Goal: Task Accomplishment & Management: Manage account settings

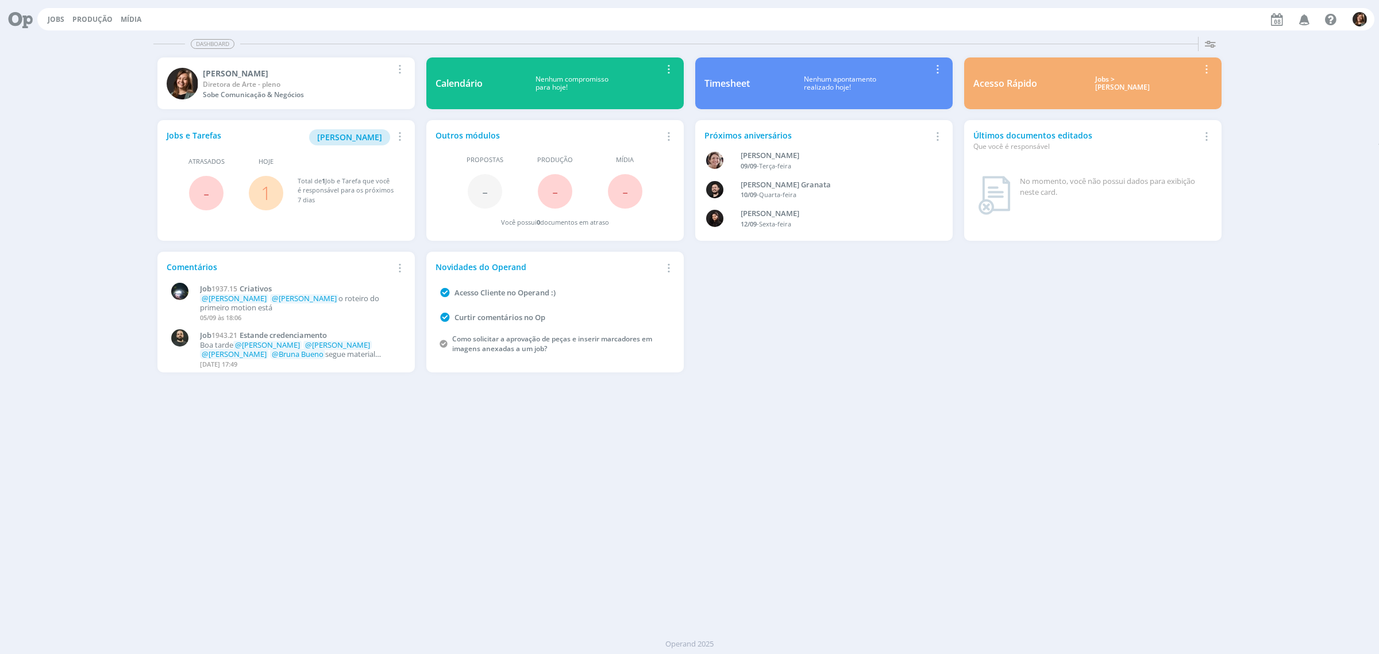
click at [1102, 79] on div "Jobs > [PERSON_NAME]" at bounding box center [1122, 83] width 153 height 17
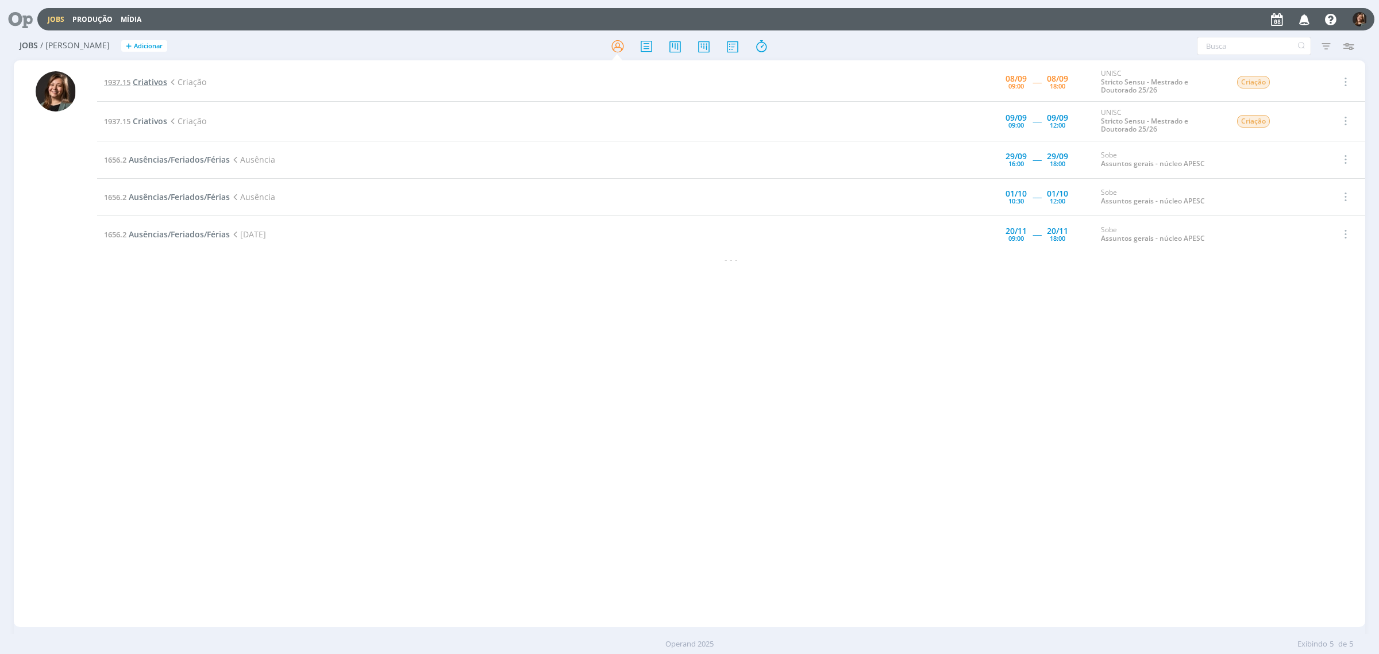
click at [161, 79] on span "Criativos" at bounding box center [150, 81] width 34 height 11
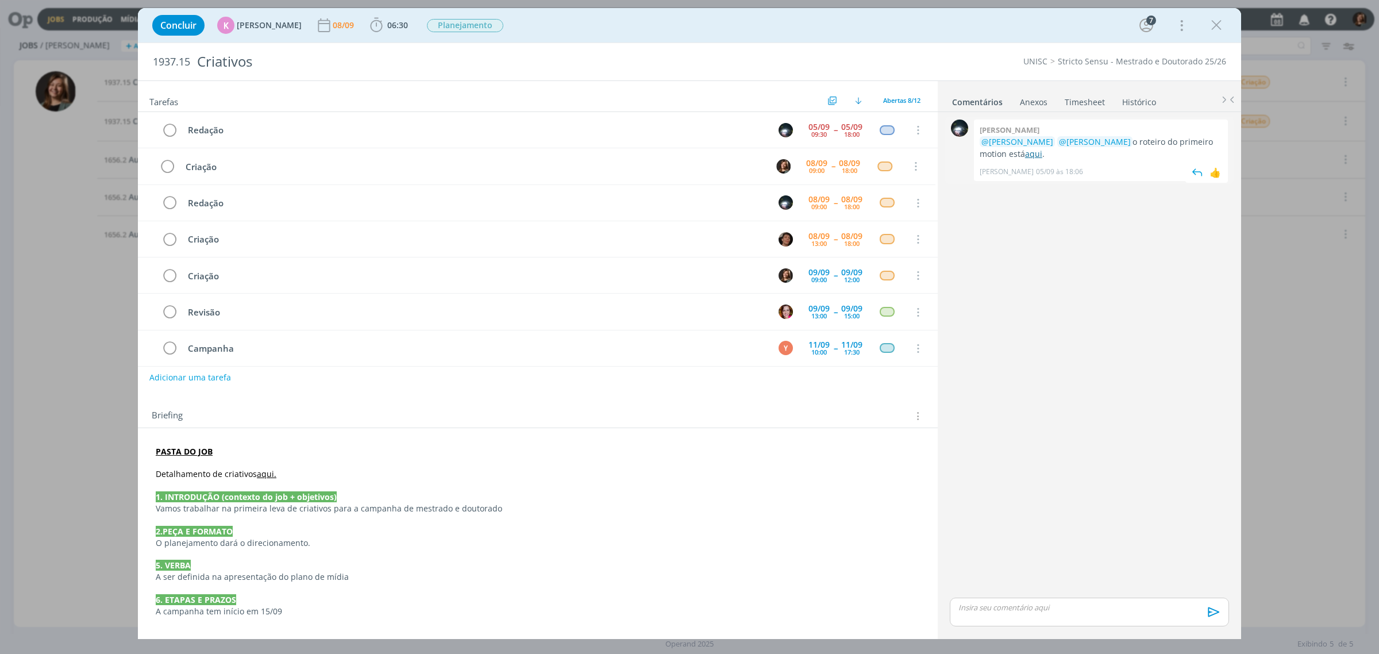
click at [1029, 155] on link "aqui" at bounding box center [1033, 153] width 17 height 11
click at [1025, 155] on link "aqui" at bounding box center [1033, 153] width 17 height 11
click at [183, 449] on strong "PASTA DO JOB" at bounding box center [184, 451] width 57 height 11
click at [203, 470] on link "[URL][DOMAIN_NAME]" at bounding box center [230, 472] width 87 height 15
click at [387, 26] on span "06:30" at bounding box center [397, 25] width 21 height 11
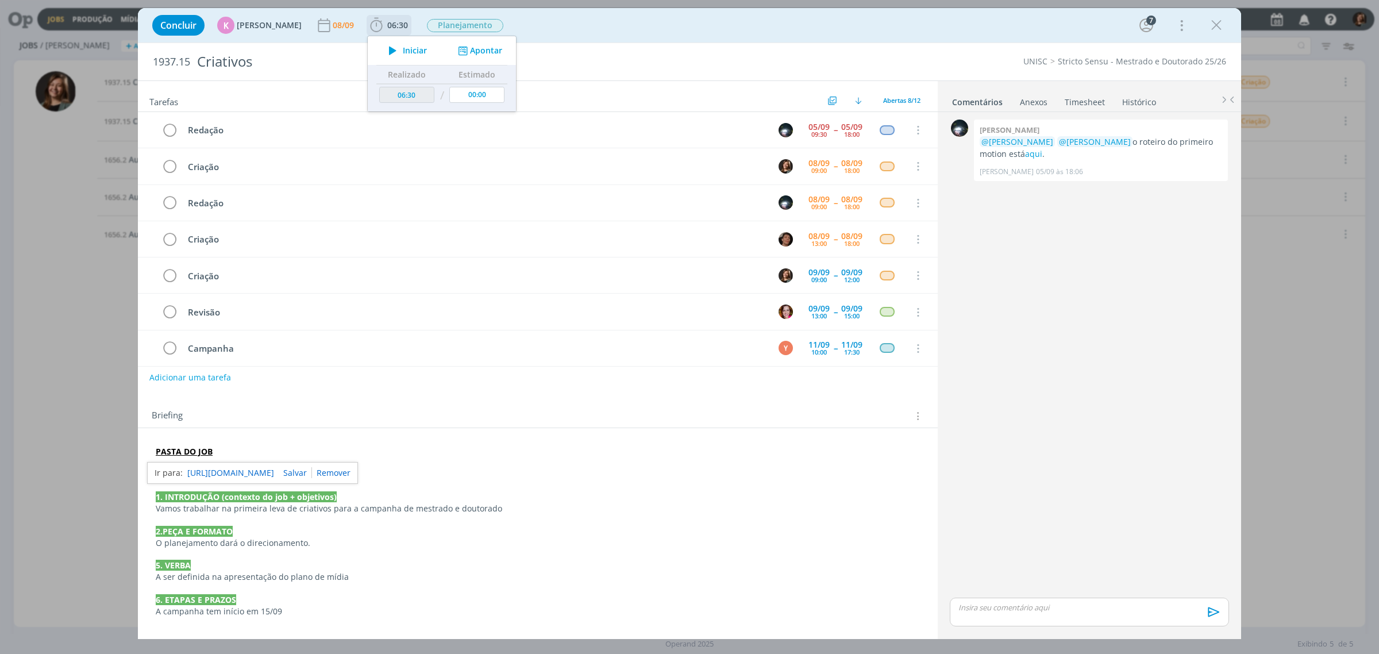
click at [403, 55] on span "Iniciar" at bounding box center [415, 51] width 24 height 8
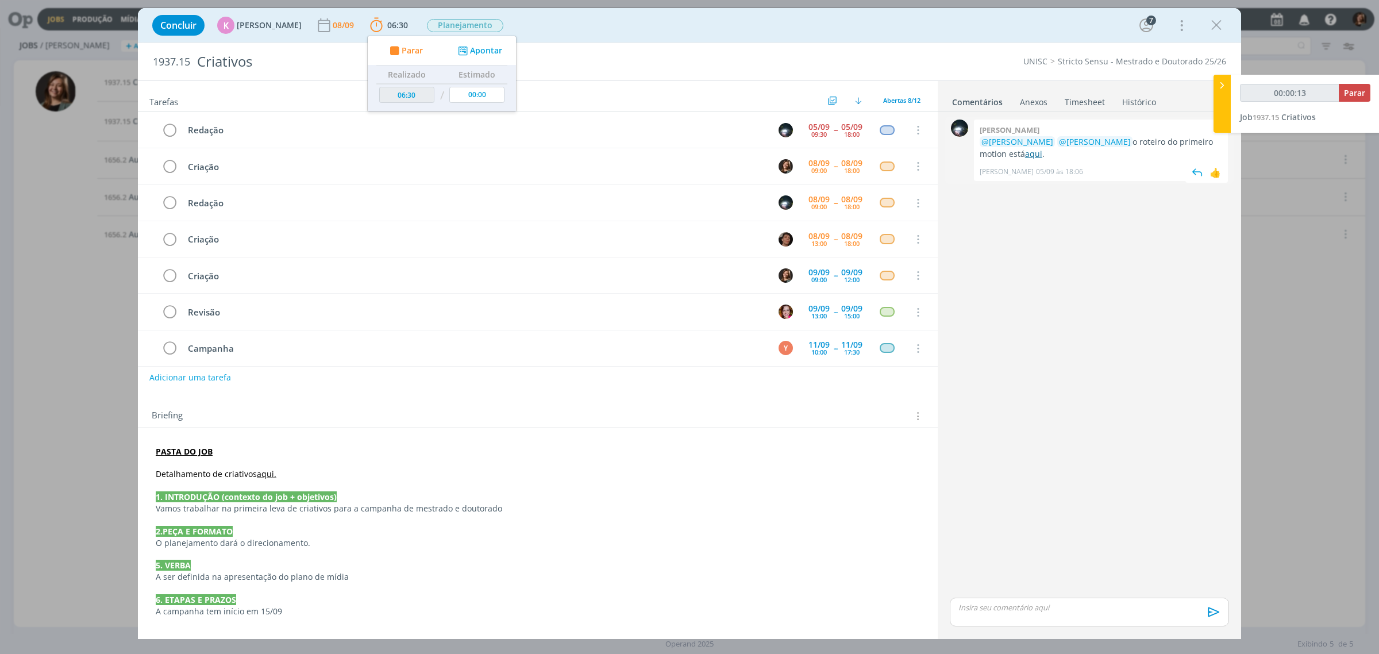
click at [1026, 154] on link "aqui" at bounding box center [1033, 153] width 17 height 11
click at [1102, 26] on div "Concluir K [PERSON_NAME] [DATE] 06:30 Parar Apontar Data * [DATE] Horas * 00:00…" at bounding box center [689, 25] width 1086 height 28
click at [1102, 26] on button "dialog" at bounding box center [1216, 25] width 17 height 17
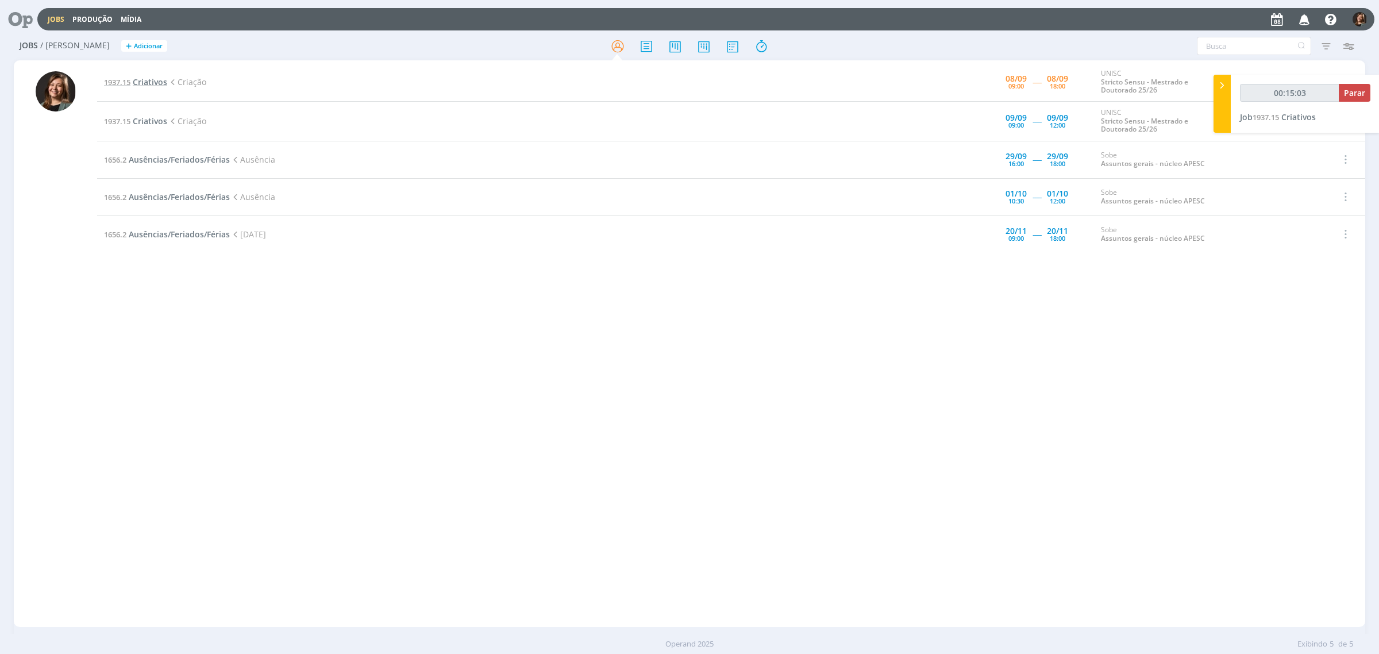
click at [150, 79] on span "Criativos" at bounding box center [150, 81] width 34 height 11
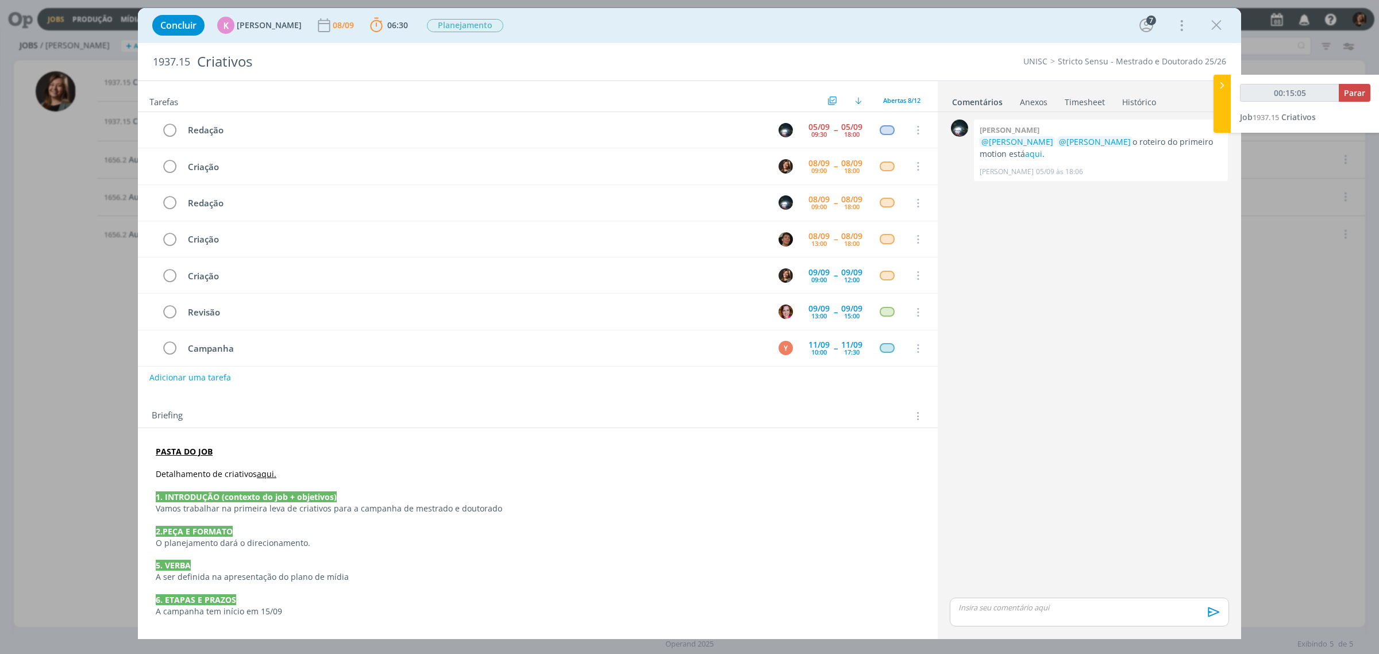
click at [179, 451] on strong "PASTA DO JOB" at bounding box center [184, 451] width 57 height 11
click at [205, 469] on link "[URL][DOMAIN_NAME]" at bounding box center [230, 472] width 87 height 15
click at [1102, 22] on icon "dialog" at bounding box center [1181, 25] width 16 height 18
click at [1102, 25] on icon "dialog" at bounding box center [1216, 25] width 17 height 17
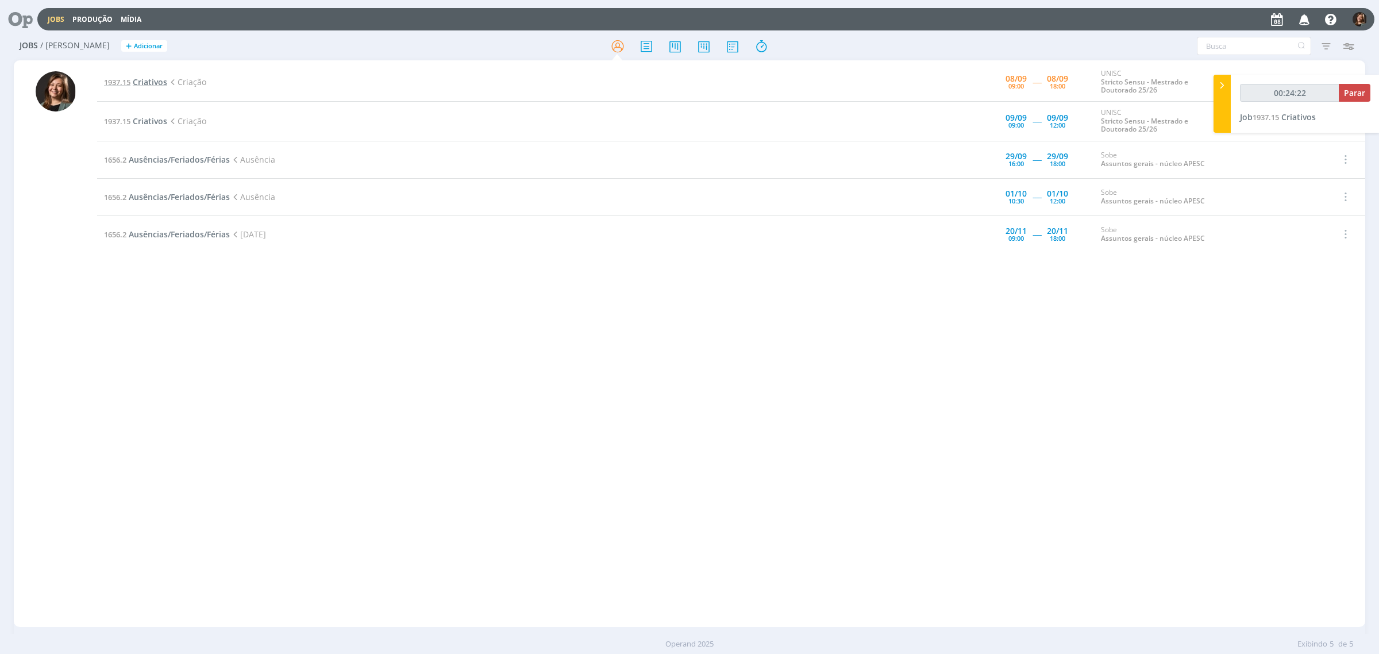
click at [157, 82] on span "Criativos" at bounding box center [150, 81] width 34 height 11
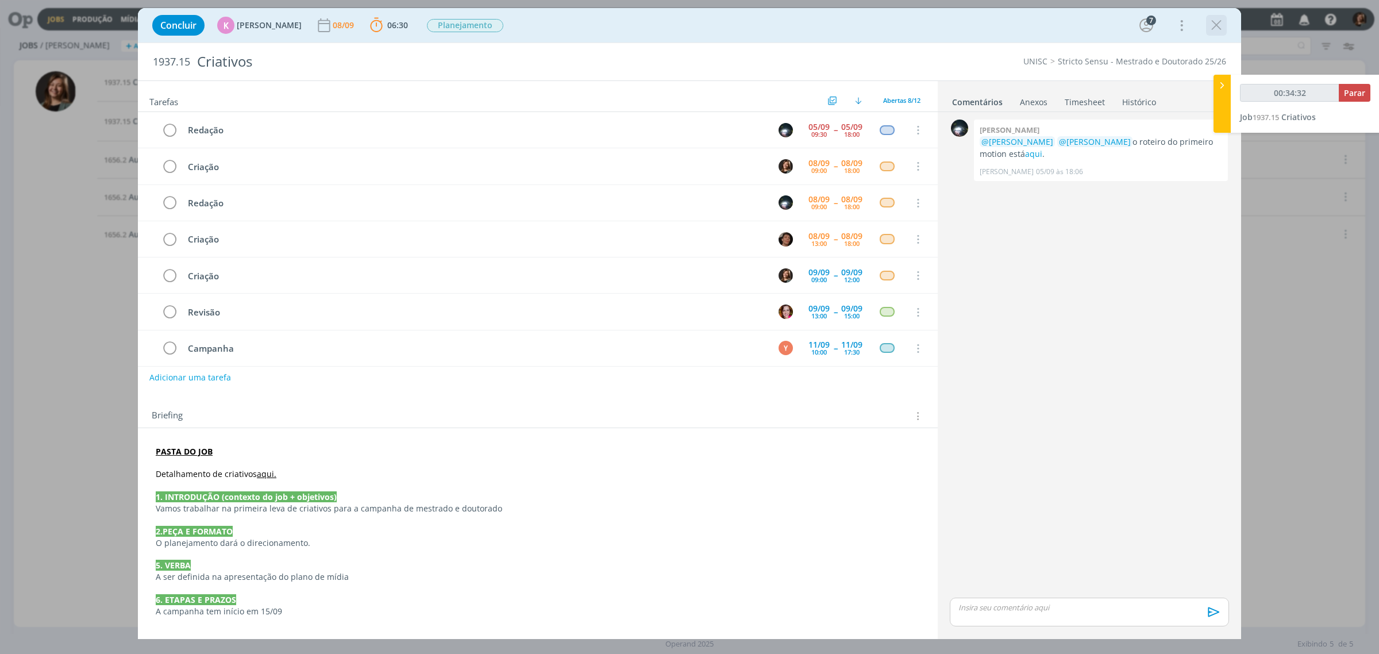
click at [1102, 34] on div "dialog" at bounding box center [1216, 25] width 21 height 21
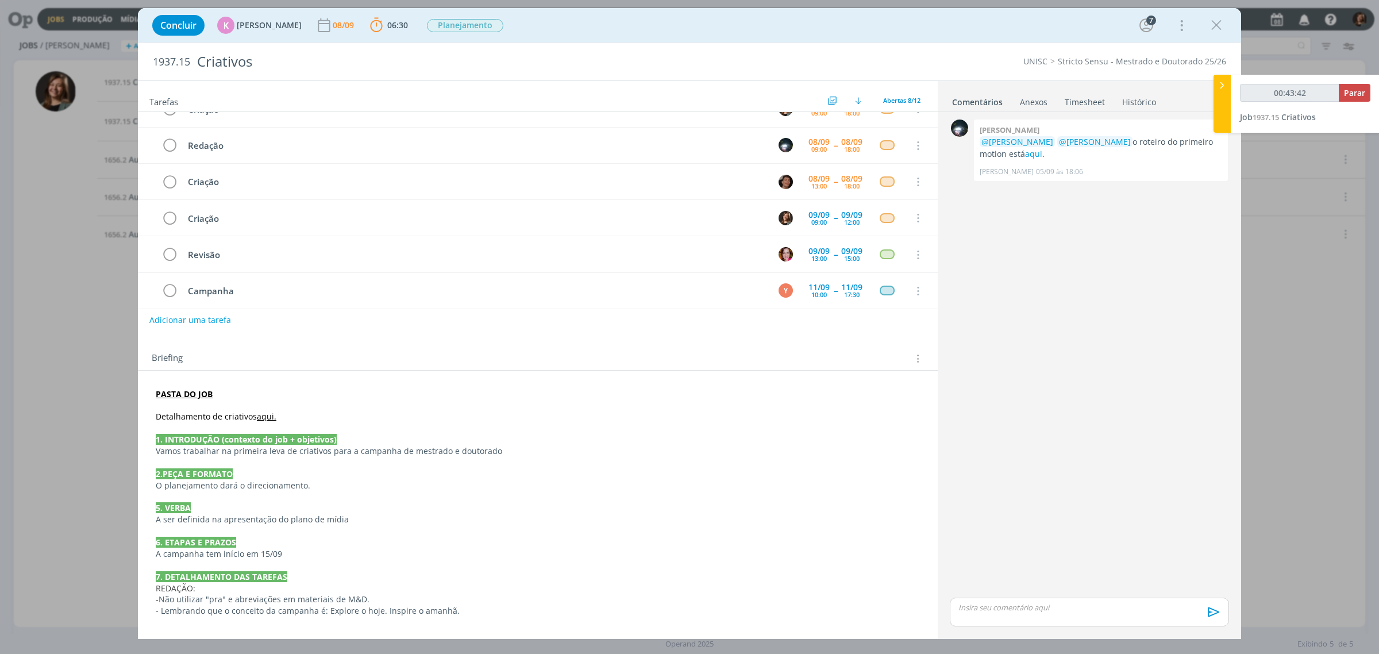
scroll to position [250, 0]
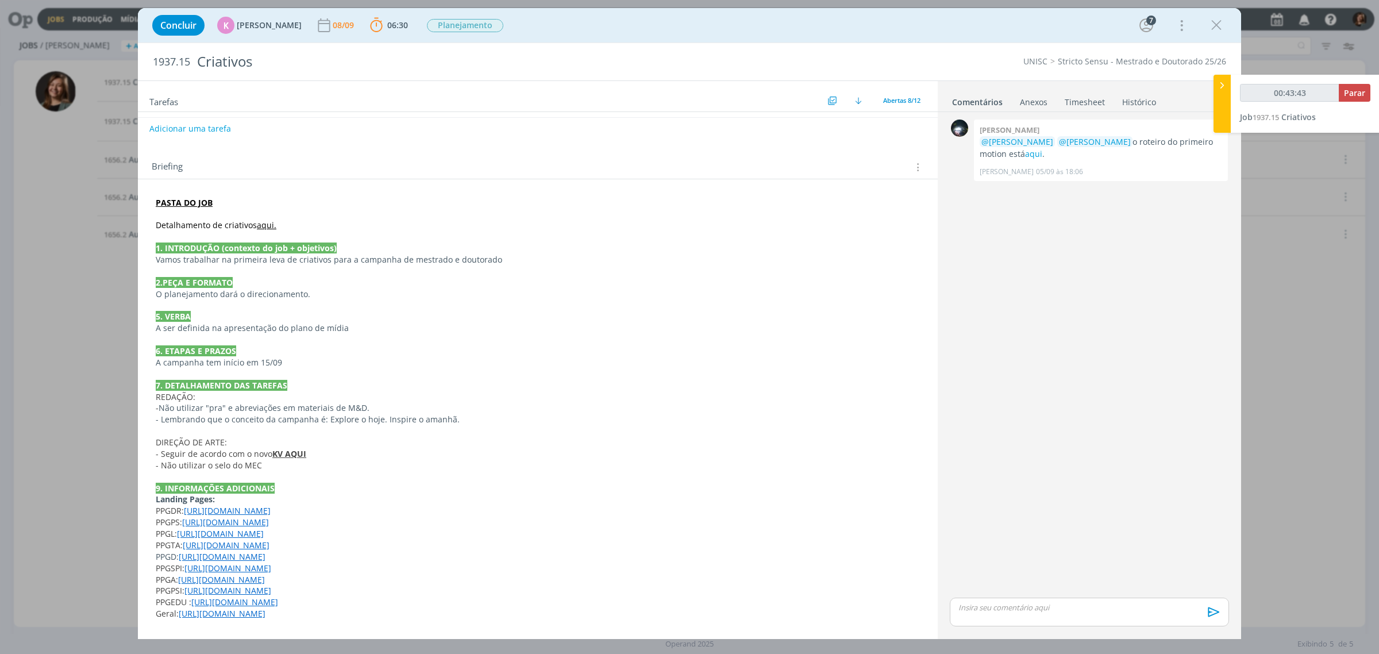
click at [263, 219] on link "aqui." at bounding box center [267, 224] width 20 height 11
click at [267, 245] on link "[URL][DOMAIN_NAME]" at bounding box center [230, 245] width 87 height 15
click at [1102, 25] on div "dialog" at bounding box center [1216, 25] width 21 height 21
click at [1102, 25] on icon "dialog" at bounding box center [1216, 25] width 17 height 17
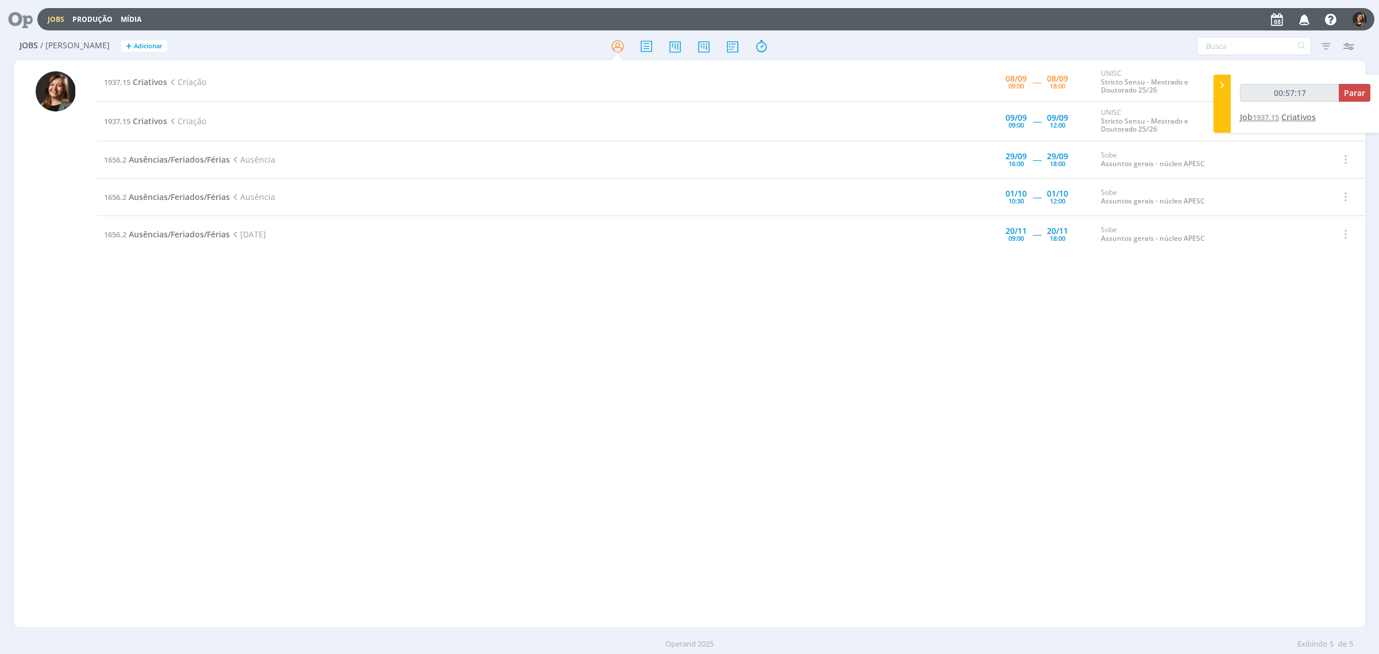
click at [1102, 119] on span "Criativos" at bounding box center [1298, 116] width 34 height 11
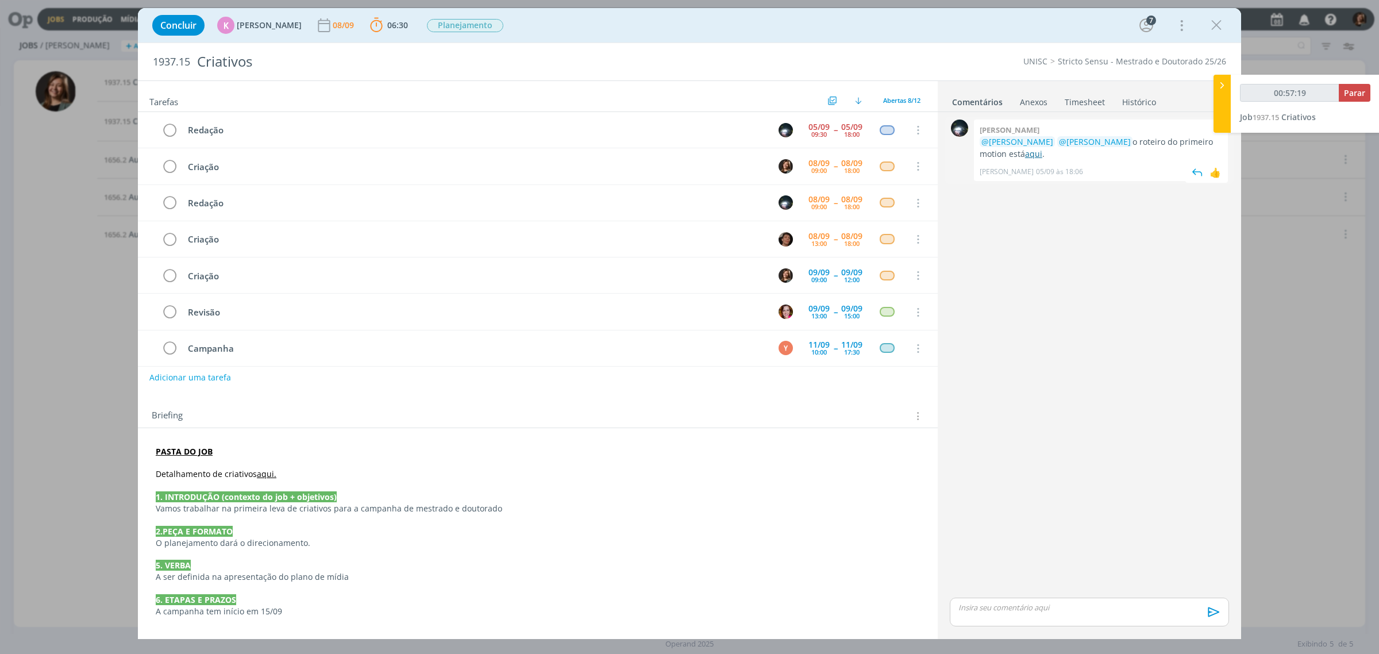
click at [1025, 157] on link "aqui" at bounding box center [1033, 153] width 17 height 11
click at [1102, 282] on div "Concluir K [PERSON_NAME] [DATE] 06:30 Parar Apontar Data * [DATE] Horas * 00:00…" at bounding box center [689, 327] width 1379 height 654
click at [1025, 153] on link "aqui" at bounding box center [1033, 153] width 17 height 11
click at [1025, 151] on link "aqui" at bounding box center [1033, 153] width 17 height 11
click at [1102, 21] on icon "dialog" at bounding box center [1216, 25] width 17 height 17
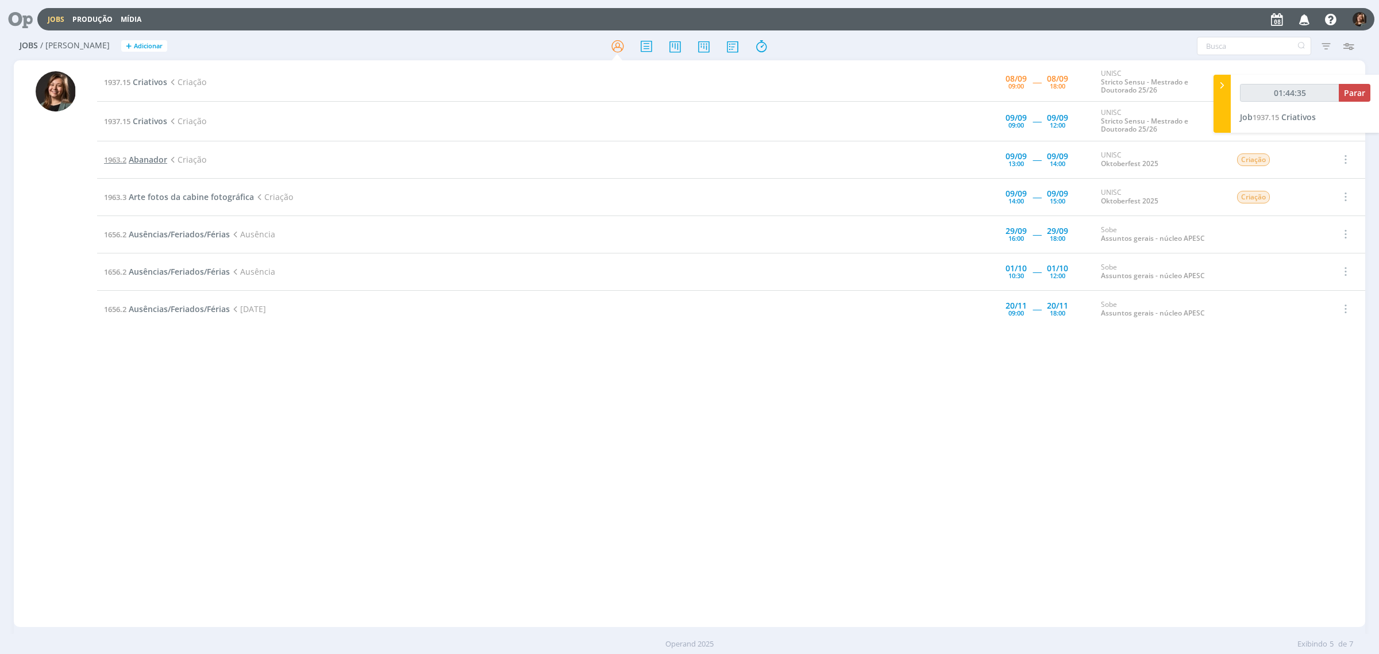
click at [159, 162] on span "Abanador" at bounding box center [148, 159] width 38 height 11
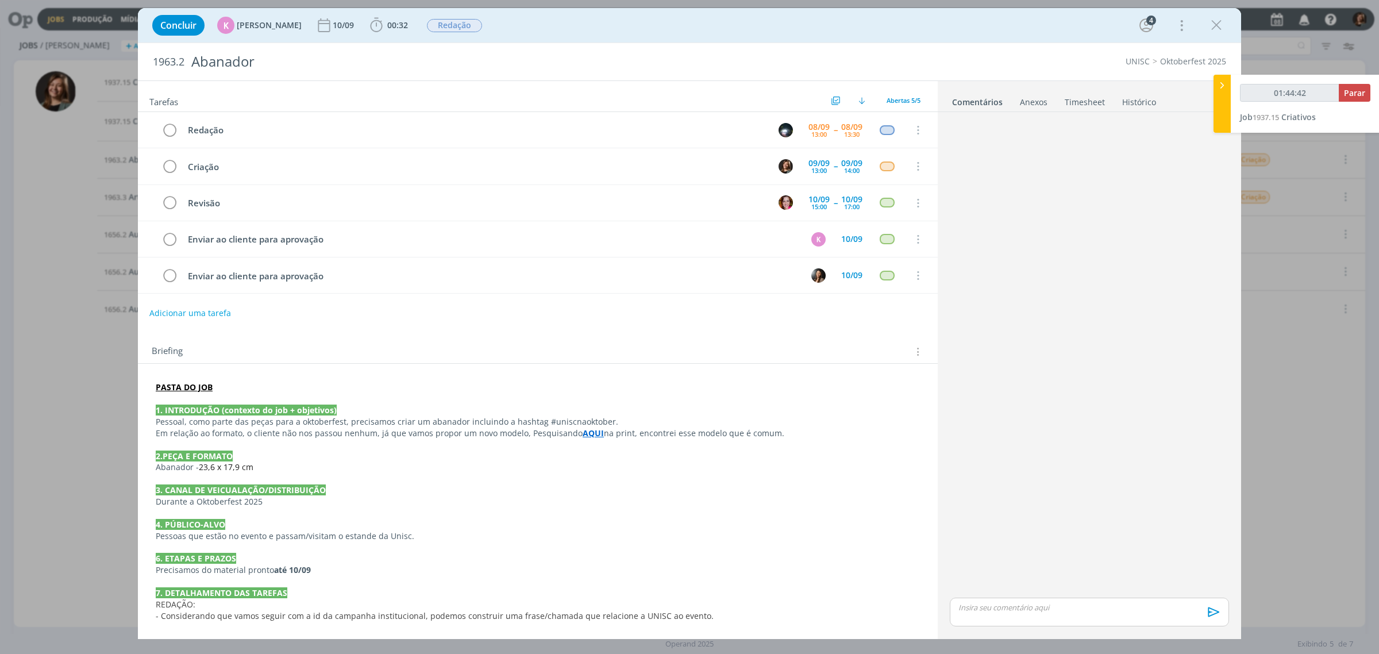
click at [583, 438] on strong "AQUI" at bounding box center [593, 432] width 21 height 11
click at [579, 461] on link "[URL][DOMAIN_NAME]" at bounding box center [549, 455] width 87 height 15
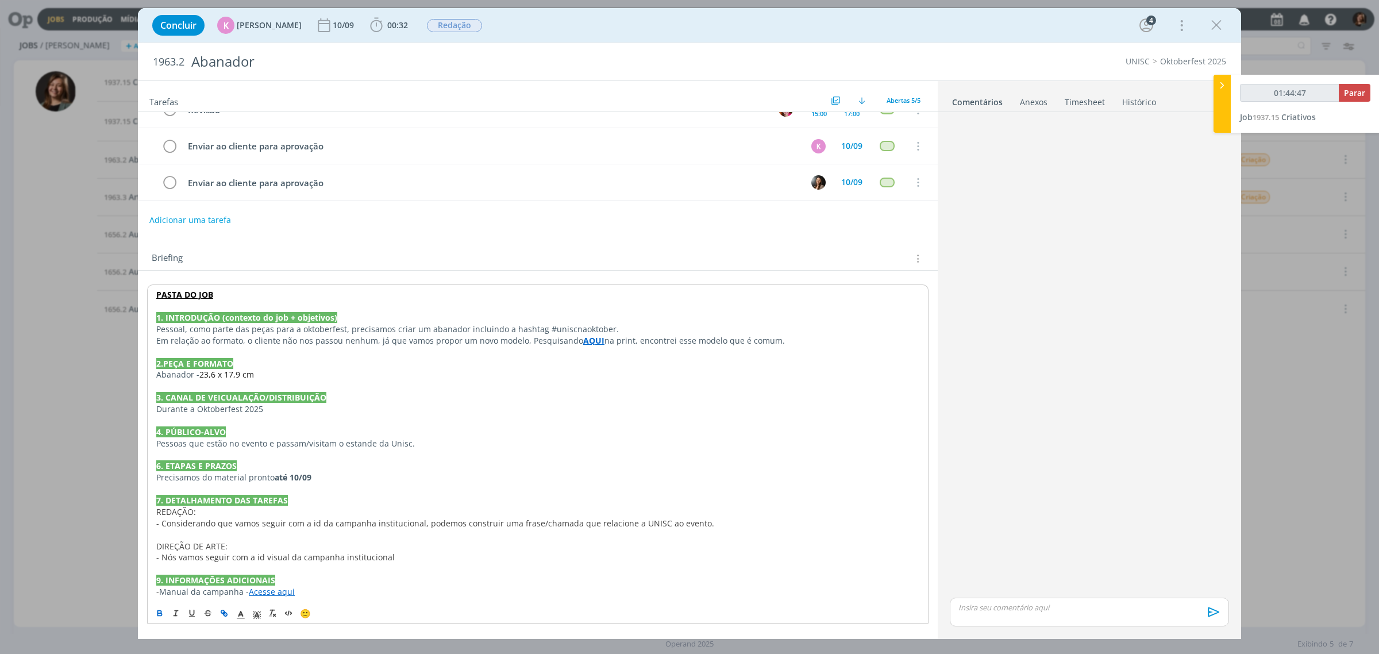
scroll to position [97, 0]
click at [1102, 13] on div "Concluir K [PERSON_NAME] [DATE] 00:32 Iniciar Apontar Data * [DATE] Horas * 00:…" at bounding box center [689, 25] width 1086 height 28
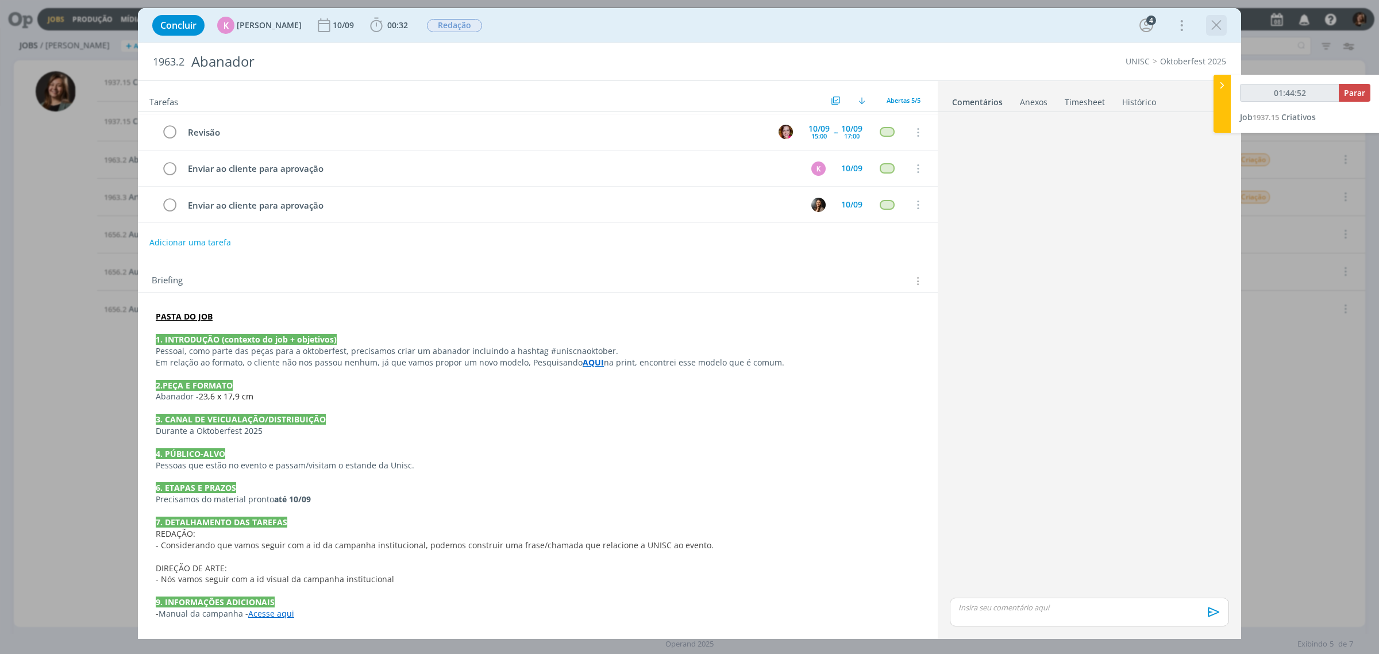
click at [1102, 21] on icon "dialog" at bounding box center [1216, 25] width 17 height 17
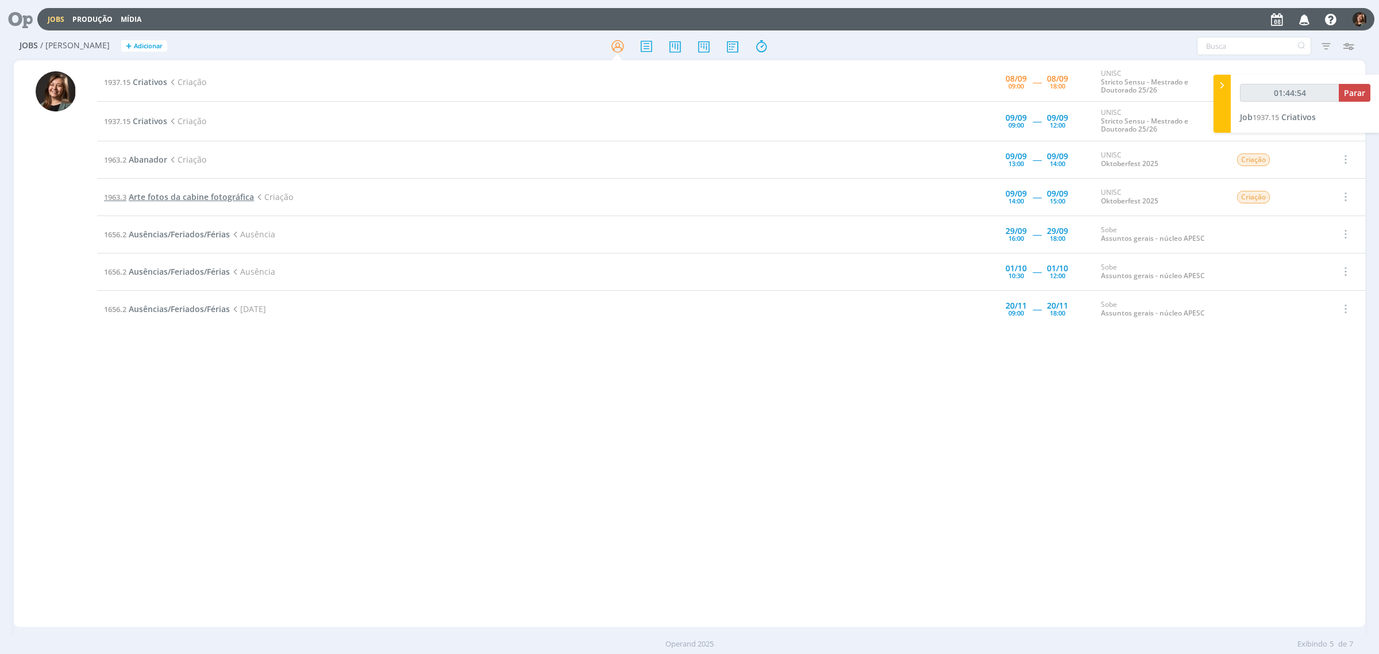
click at [182, 198] on span "Arte fotos da cabine fotográfica" at bounding box center [191, 196] width 125 height 11
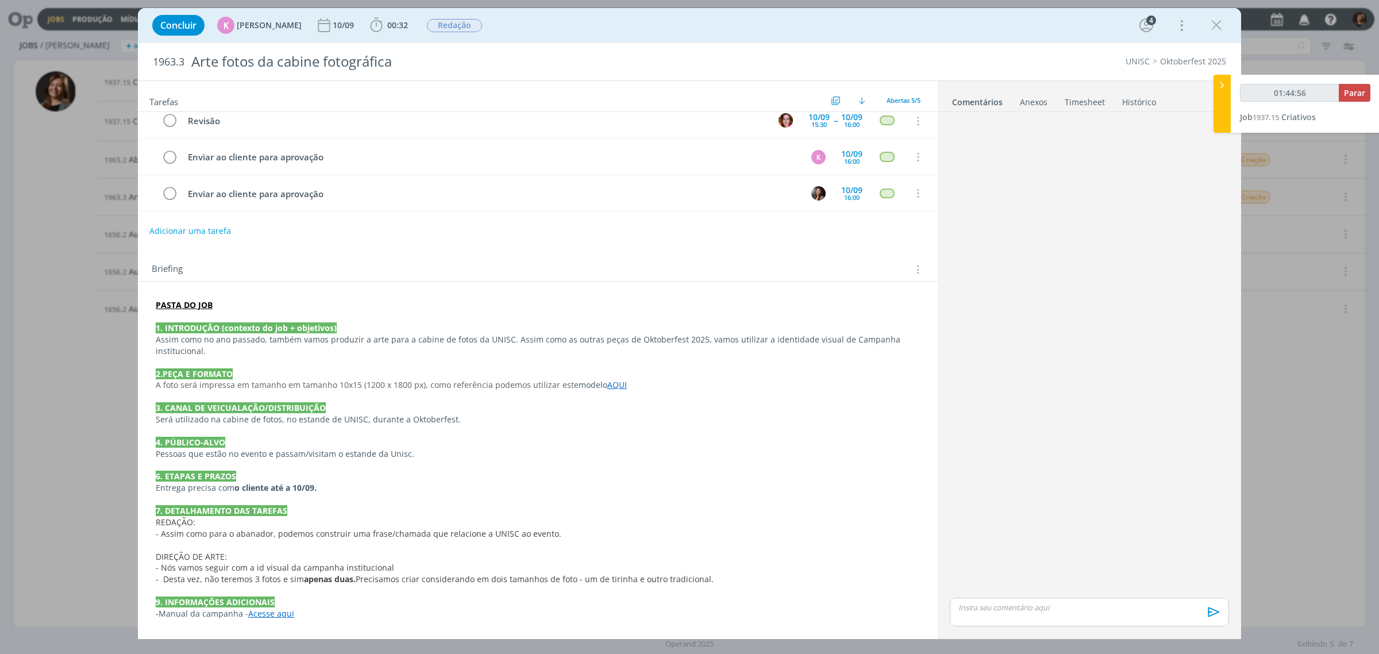
scroll to position [85, 0]
click at [614, 390] on link "AQUI" at bounding box center [617, 384] width 20 height 11
click at [607, 409] on link "[URL][DOMAIN_NAME]" at bounding box center [578, 403] width 87 height 15
click at [1102, 21] on icon "dialog" at bounding box center [1216, 25] width 17 height 17
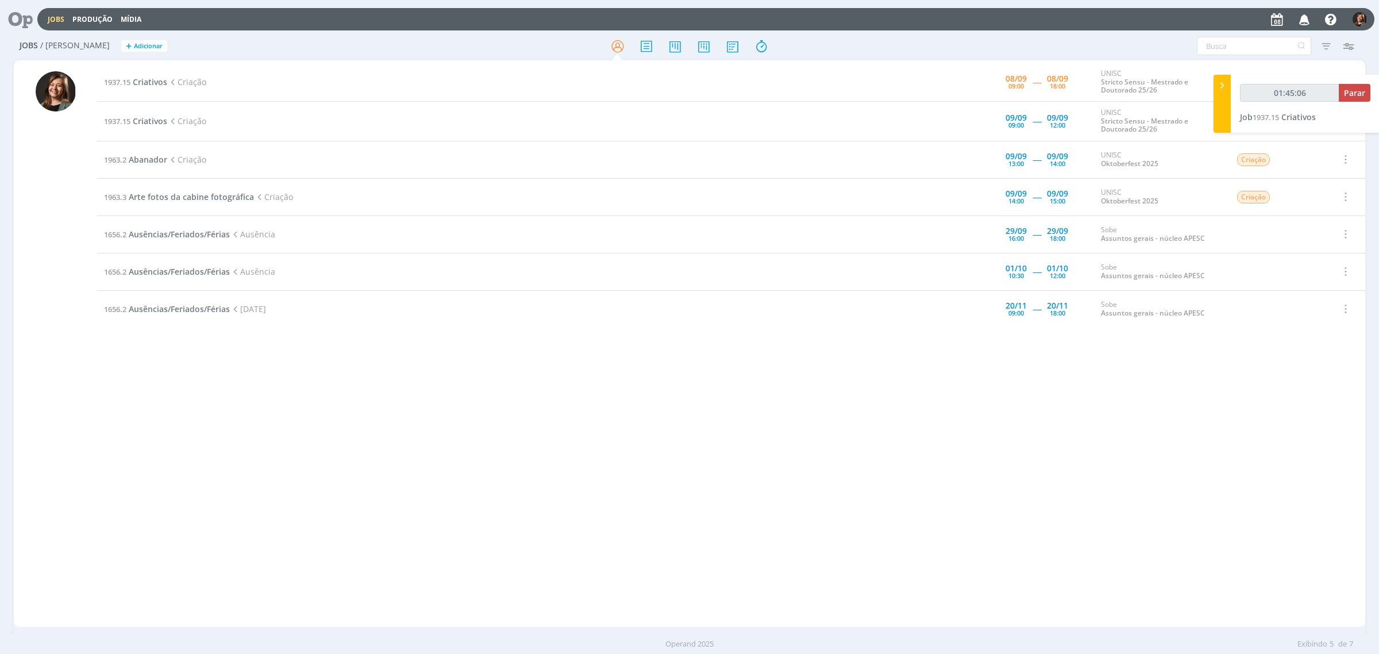
type input "01:45:07"
click at [1102, 90] on icon at bounding box center [1221, 85] width 11 height 12
click at [147, 76] on span "Criativos" at bounding box center [150, 81] width 34 height 11
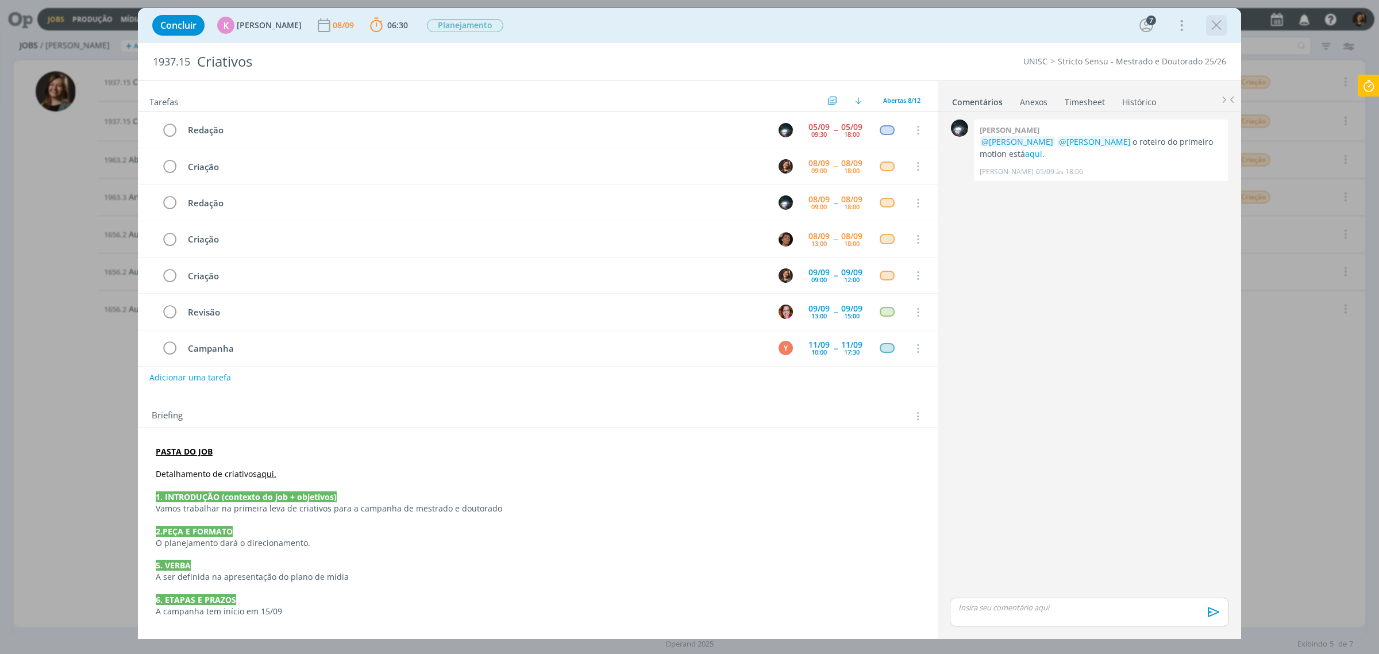
click at [1102, 33] on button "dialog" at bounding box center [1216, 25] width 17 height 17
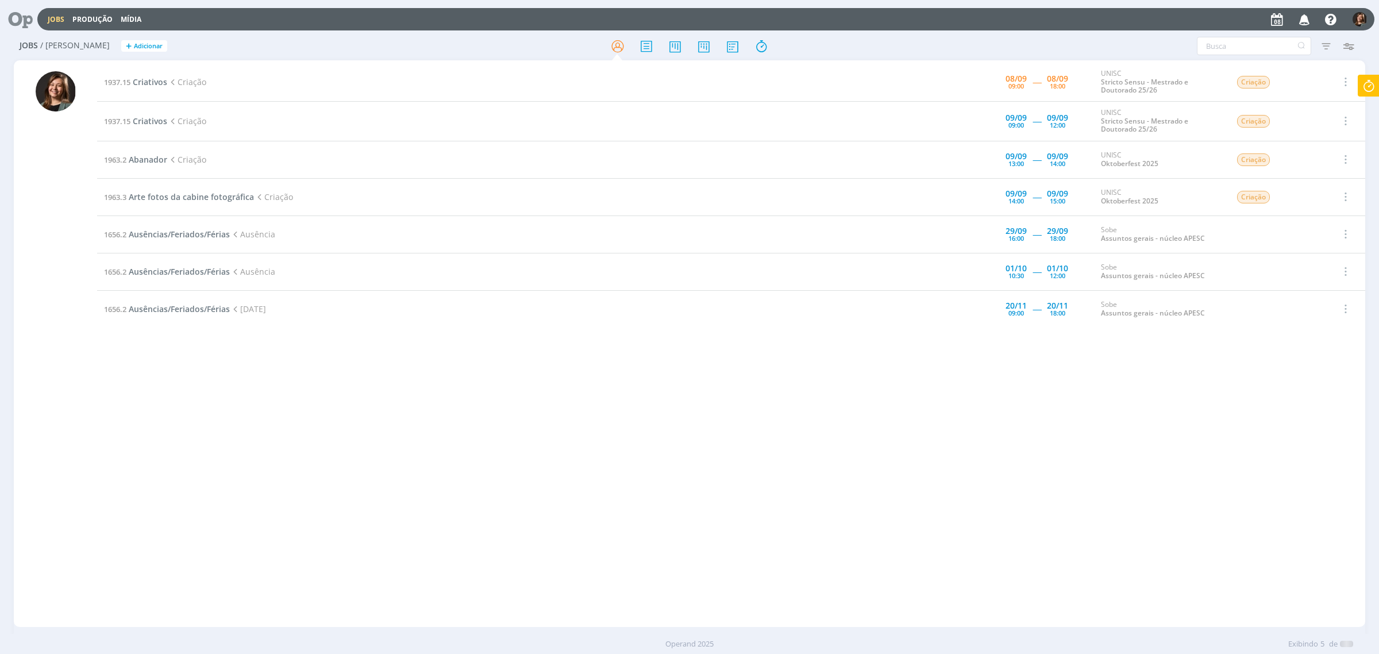
click at [1102, 85] on div "Jobs Produção Mídia Notificações Central de Ajuda Área de Membros Implantação o…" at bounding box center [689, 327] width 1379 height 654
click at [1102, 85] on icon at bounding box center [1368, 86] width 21 height 22
type input "01:59:31"
click at [1102, 85] on button "Parar" at bounding box center [1355, 93] width 32 height 18
click at [1102, 153] on div "Adicionar tarefa" at bounding box center [1307, 157] width 126 height 10
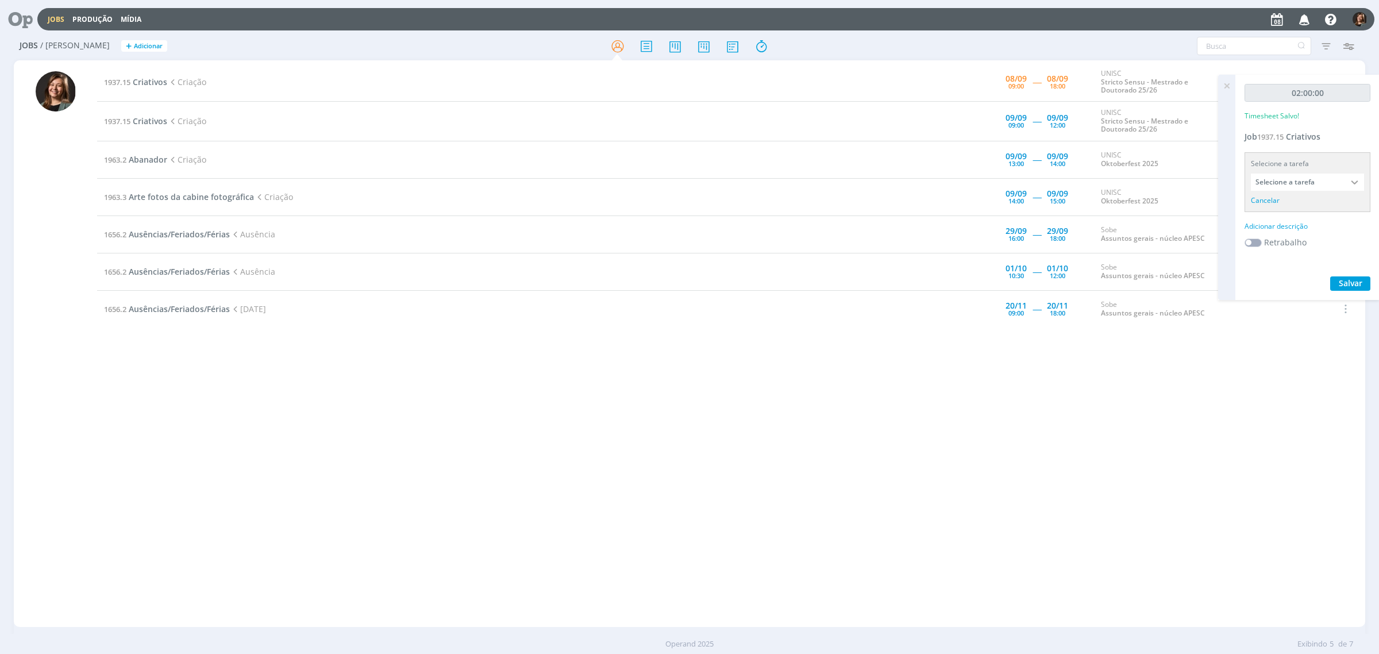
click at [1102, 176] on input "Selecione a tarefa" at bounding box center [1307, 181] width 113 height 17
click at [1102, 240] on div "Criação - [PERSON_NAME]" at bounding box center [1307, 246] width 112 height 20
type input "Criação"
click at [1102, 209] on div "Adicionar descrição" at bounding box center [1307, 211] width 126 height 10
click at [1102, 209] on textarea at bounding box center [1307, 229] width 120 height 41
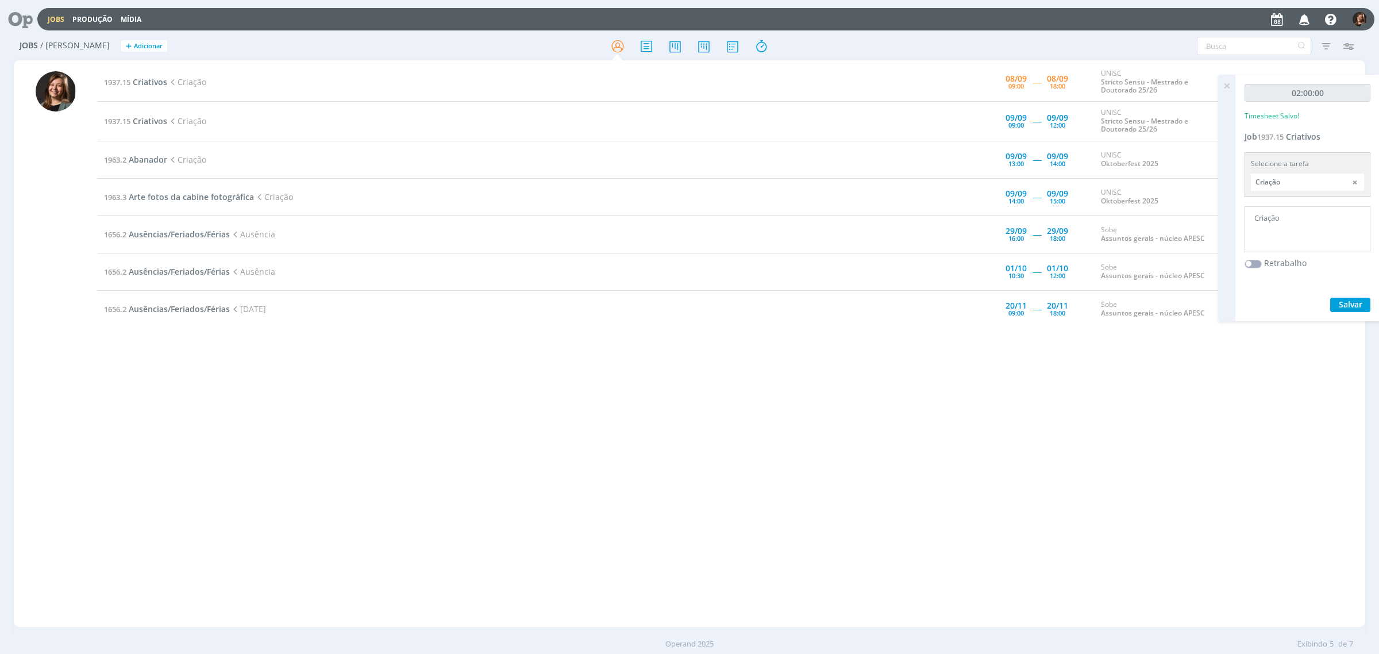
type textarea "Criação"
click at [1102, 300] on span "Salvar" at bounding box center [1351, 304] width 24 height 11
click at [1102, 90] on icon at bounding box center [1226, 86] width 21 height 22
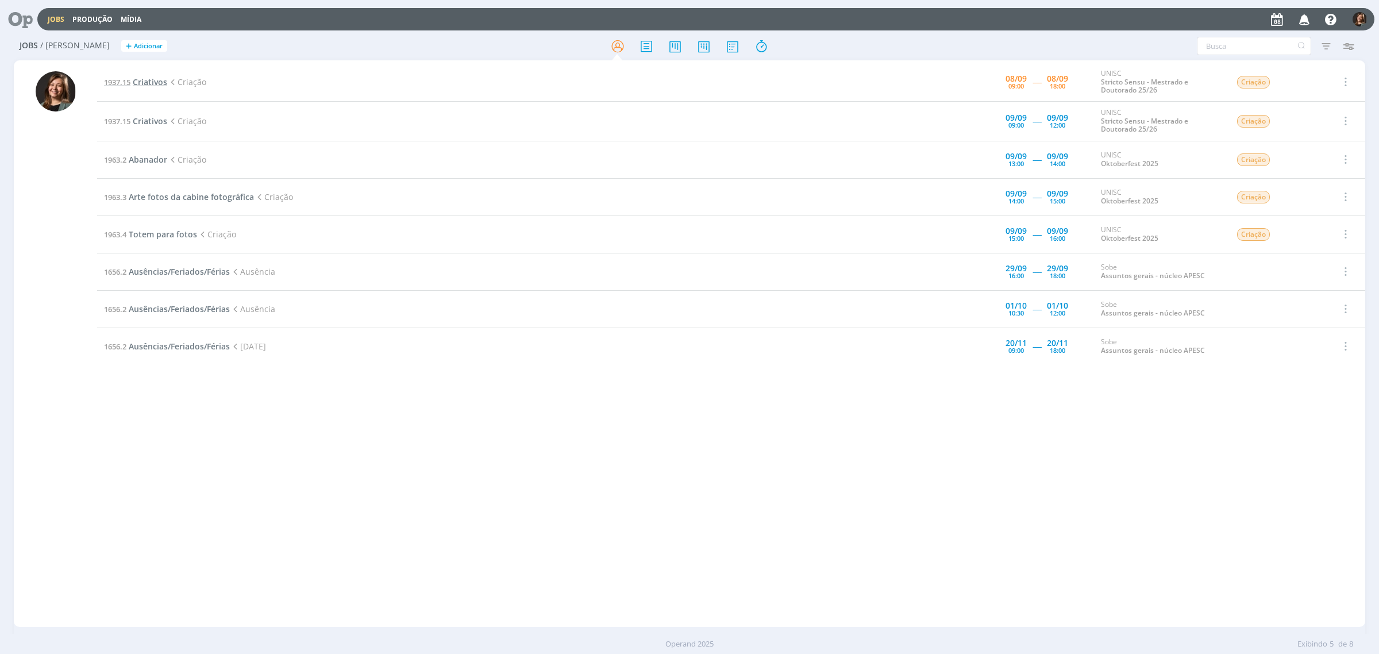
click at [155, 80] on span "Criativos" at bounding box center [150, 81] width 34 height 11
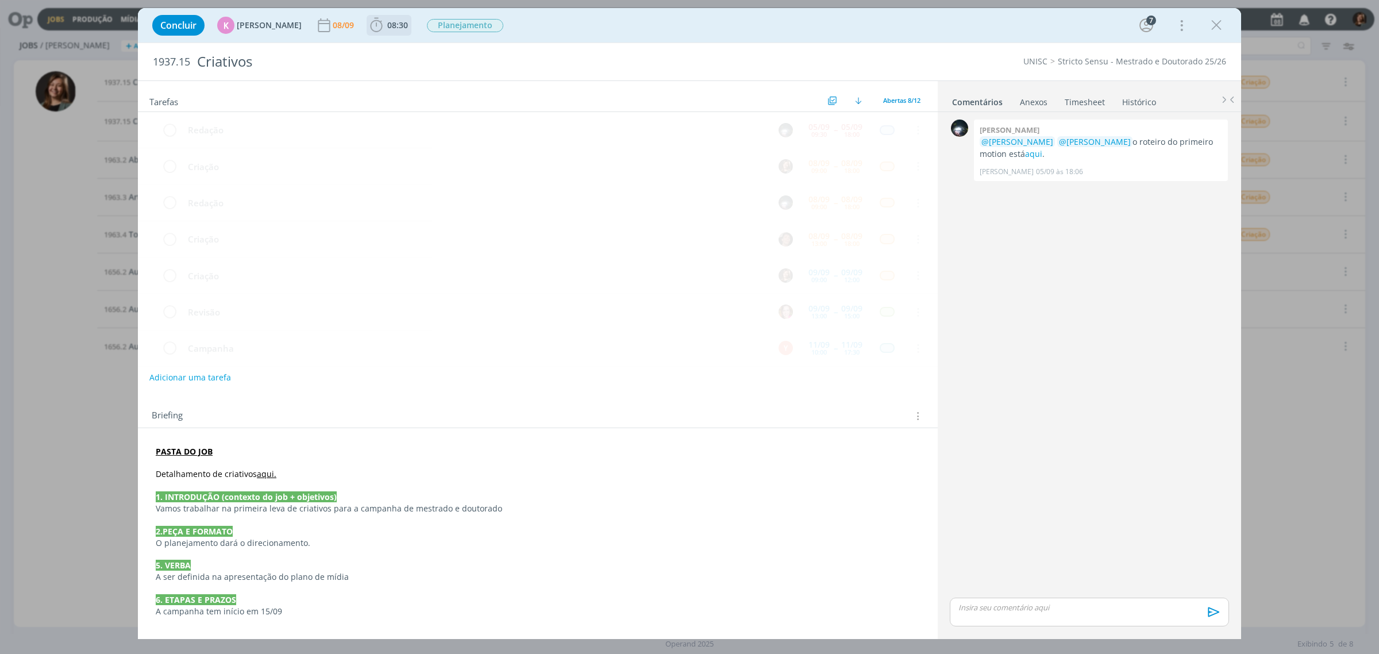
click at [395, 21] on span "08:30" at bounding box center [397, 25] width 21 height 11
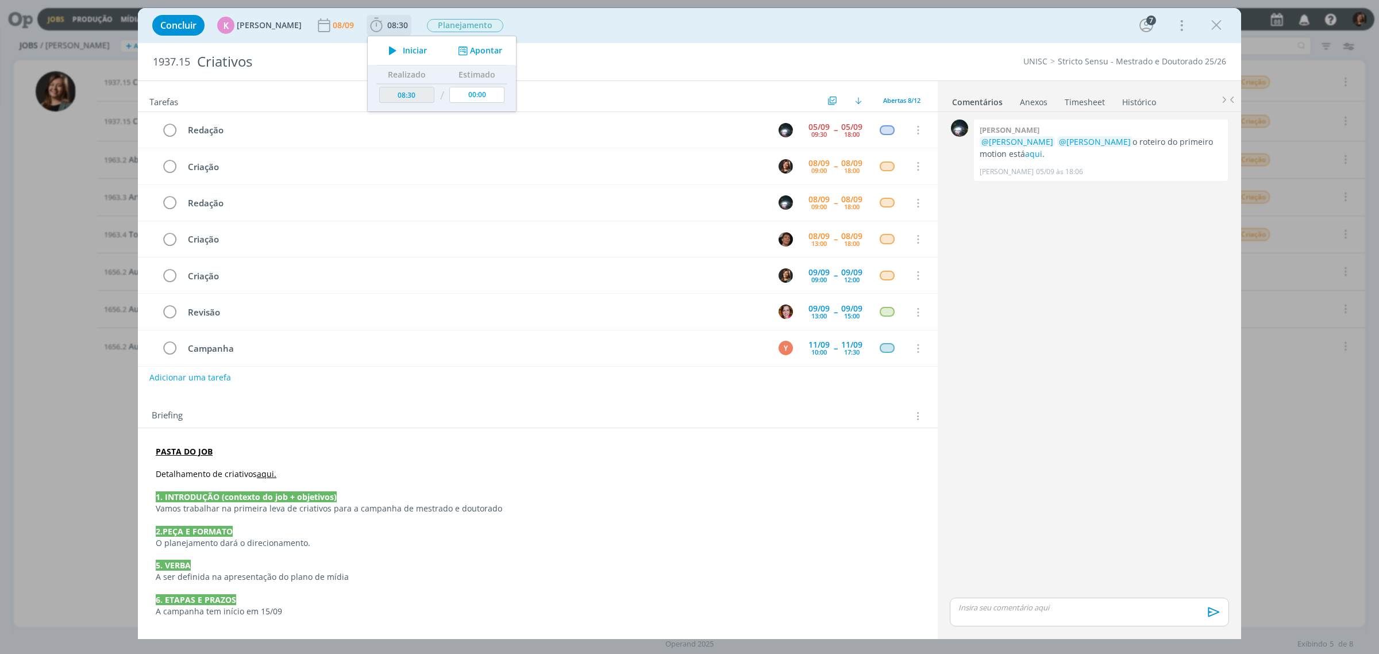
click at [387, 55] on icon "dialog" at bounding box center [393, 50] width 20 height 15
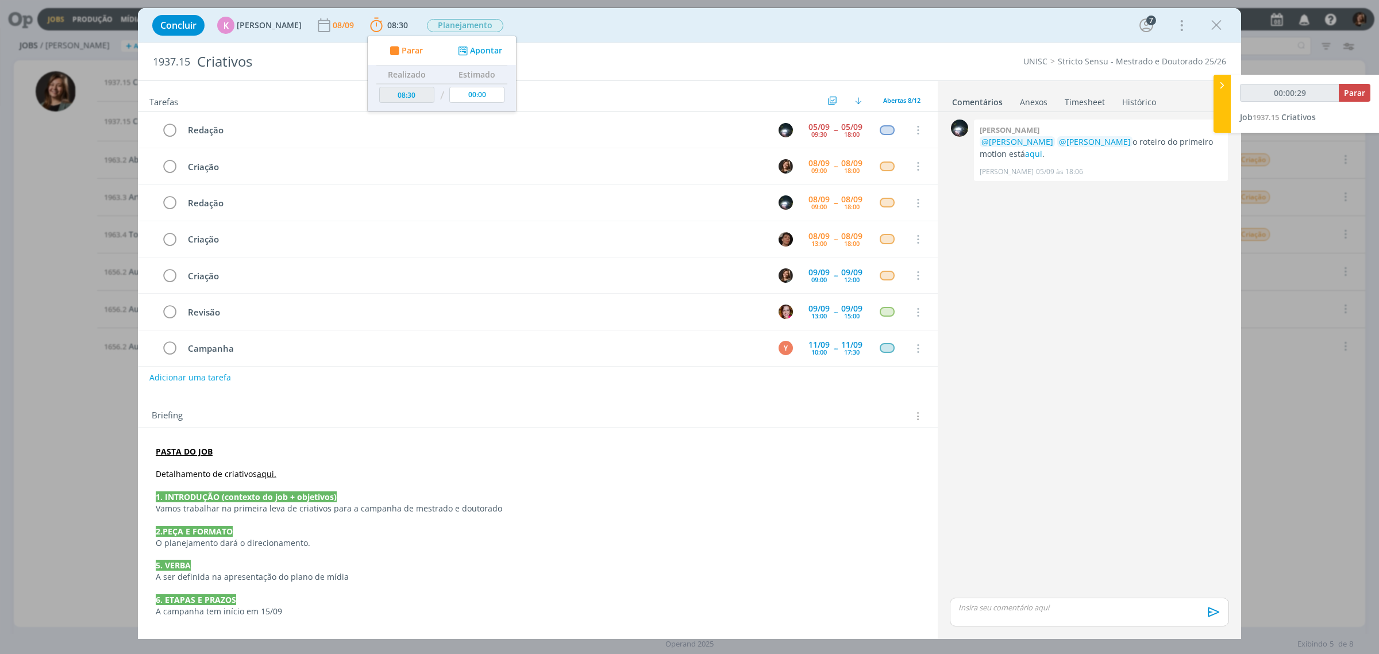
type input "00:00:30"
click at [885, 28] on div "Concluir K [PERSON_NAME] [DATE] 08:30 Parar Apontar Data * [DATE] Horas * 00:00…" at bounding box center [689, 25] width 1086 height 28
click at [1102, 21] on icon "dialog" at bounding box center [1216, 25] width 17 height 17
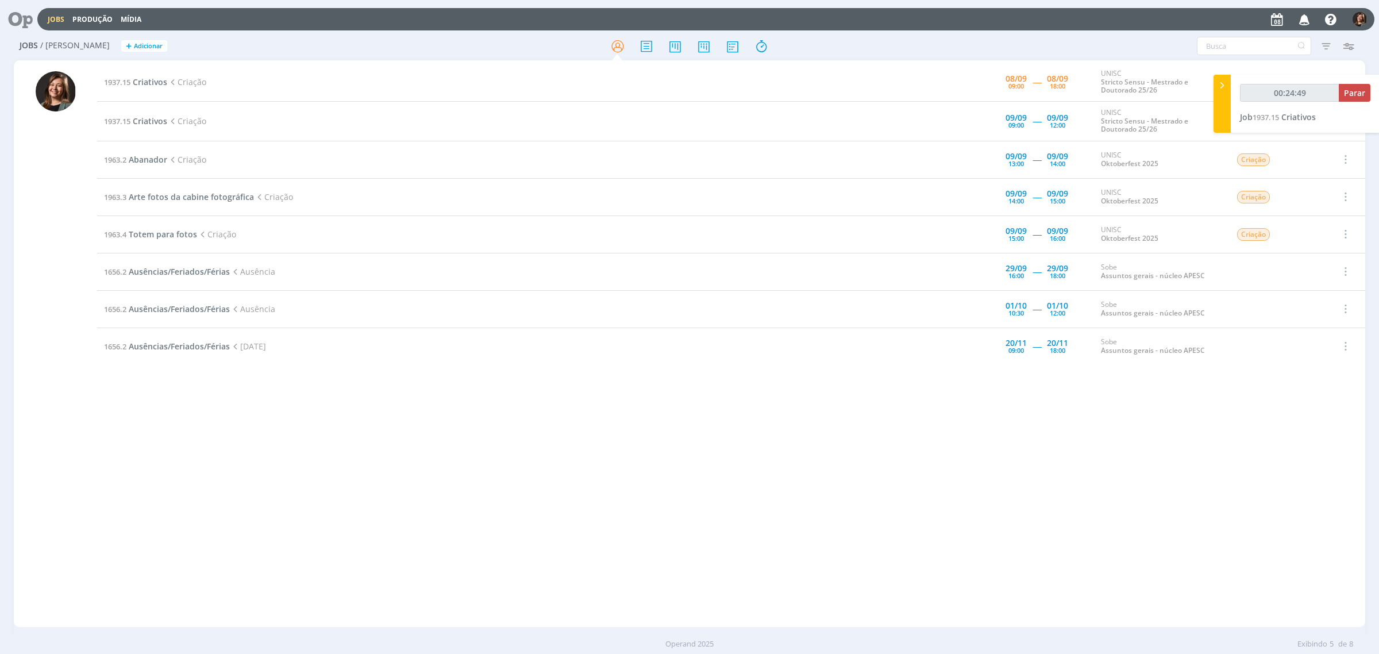
type input "00:25:12"
click at [1102, 87] on span "Parar" at bounding box center [1354, 92] width 21 height 11
click at [1102, 152] on div "Adicionar tarefa" at bounding box center [1307, 157] width 126 height 10
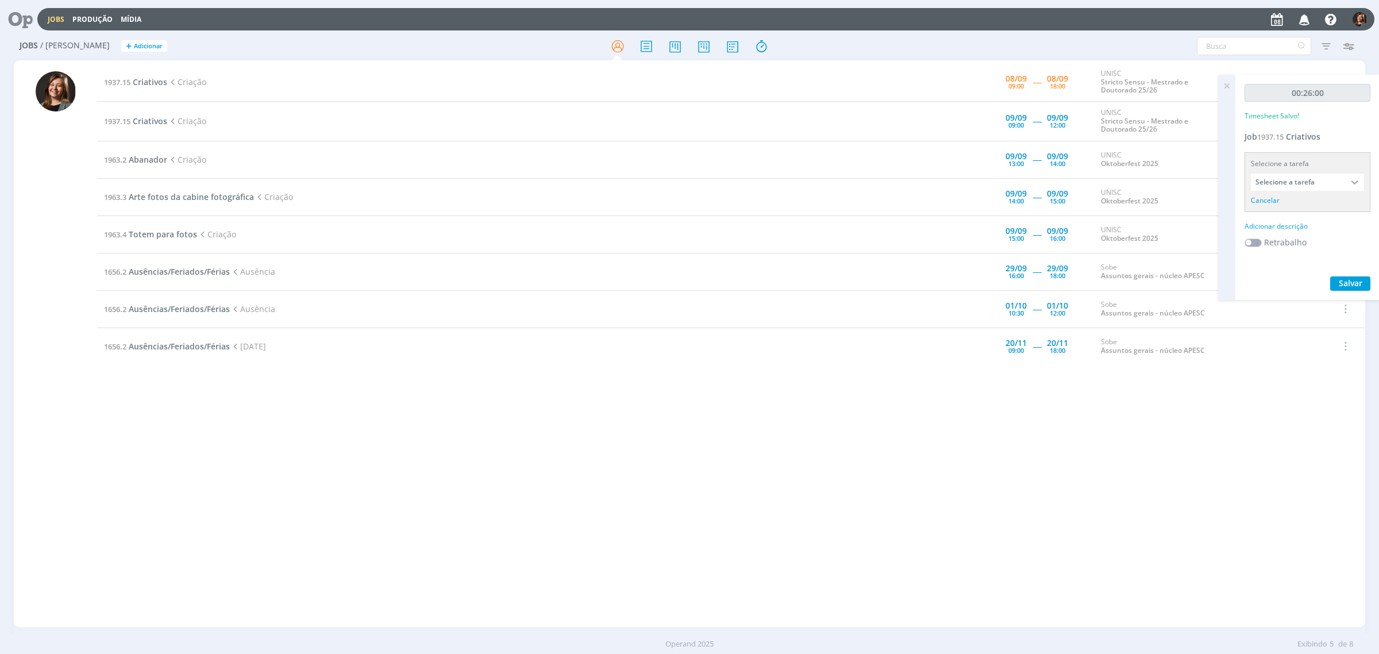
drag, startPoint x: 1279, startPoint y: 191, endPoint x: 1278, endPoint y: 183, distance: 8.1
click at [1102, 190] on div "Selecione a tarefa Selecione a tarefa Cancelar" at bounding box center [1307, 182] width 126 height 60
click at [1102, 183] on input "Selecione a tarefa" at bounding box center [1307, 181] width 113 height 17
click at [1102, 241] on div "Criação - [PERSON_NAME]" at bounding box center [1303, 245] width 89 height 9
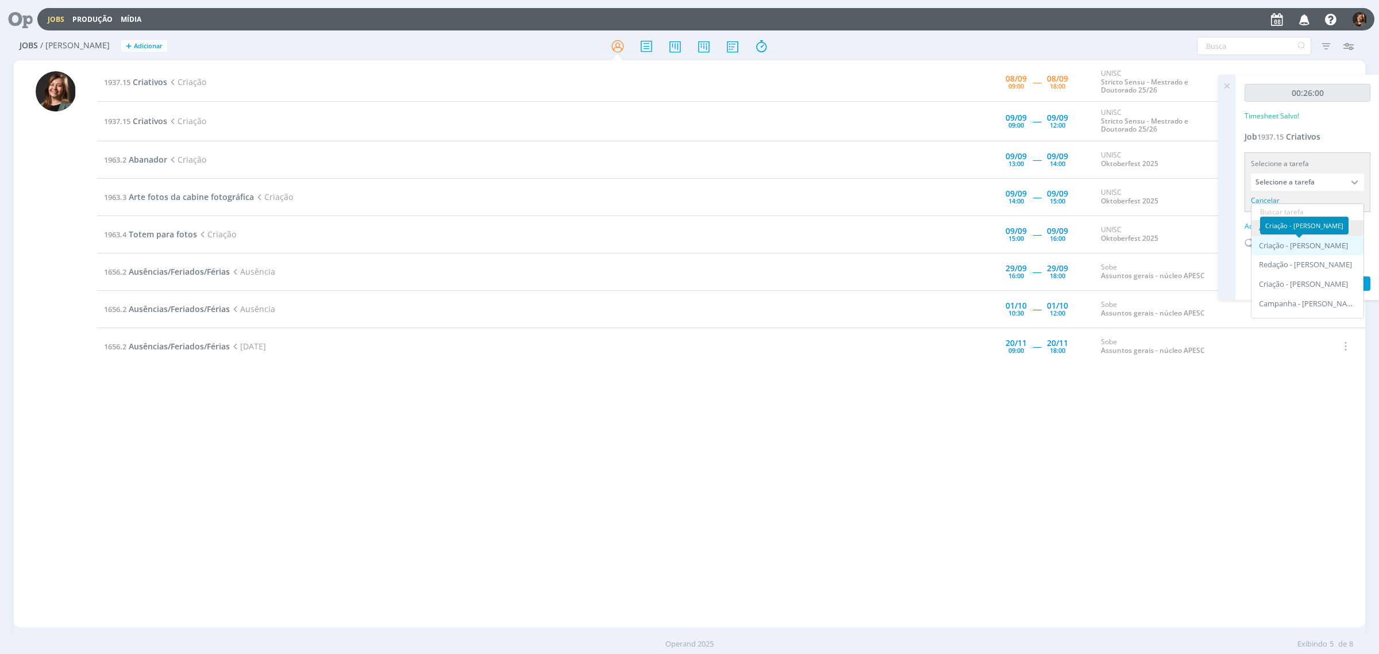
type input "Criação"
click at [1102, 219] on div "00:26:00 Timesheet Salvo! Job 1937.15 Criativos Selecione a tarefa Criação Aber…" at bounding box center [1307, 180] width 144 height 210
click at [1102, 213] on div "Adicionar descrição" at bounding box center [1307, 211] width 126 height 10
type textarea "Criação"
click at [1102, 307] on span "Salvar" at bounding box center [1351, 304] width 24 height 11
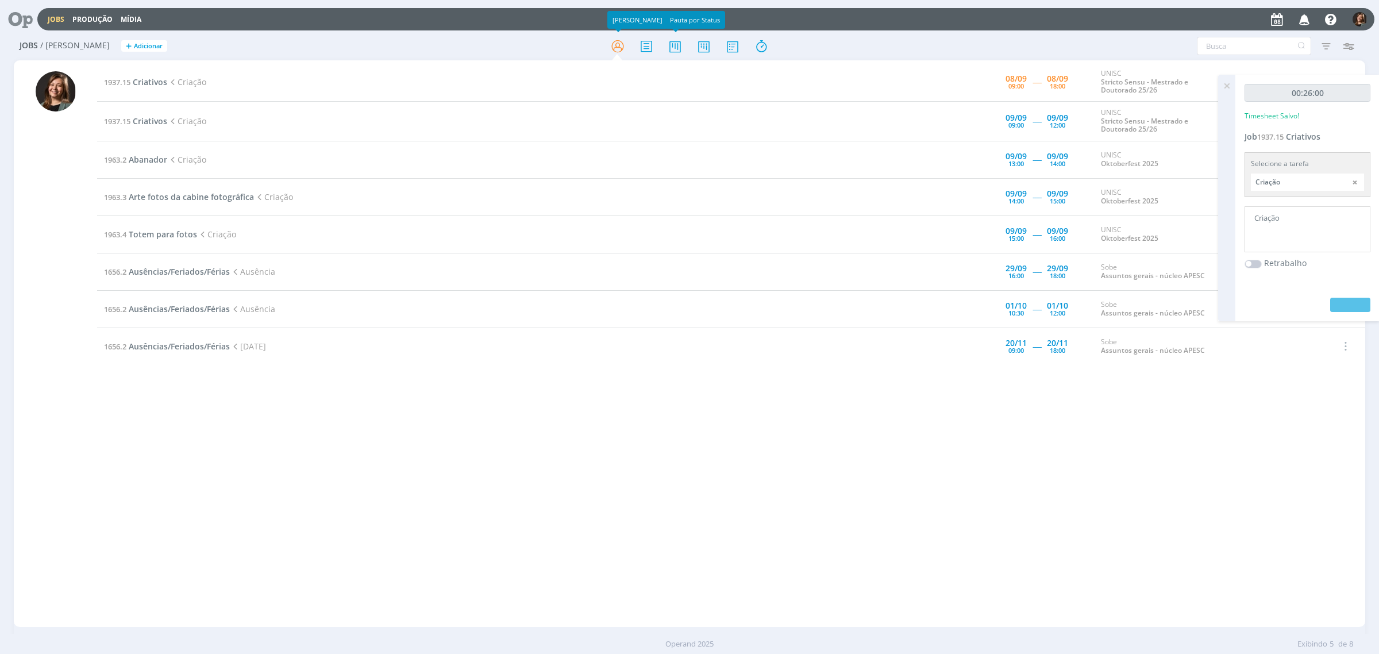
click at [720, 34] on div "Jobs / [PERSON_NAME] + Adicionar Filtros Filtrar [GEOGRAPHIC_DATA] Tipo Jobs e …" at bounding box center [689, 46] width 1351 height 29
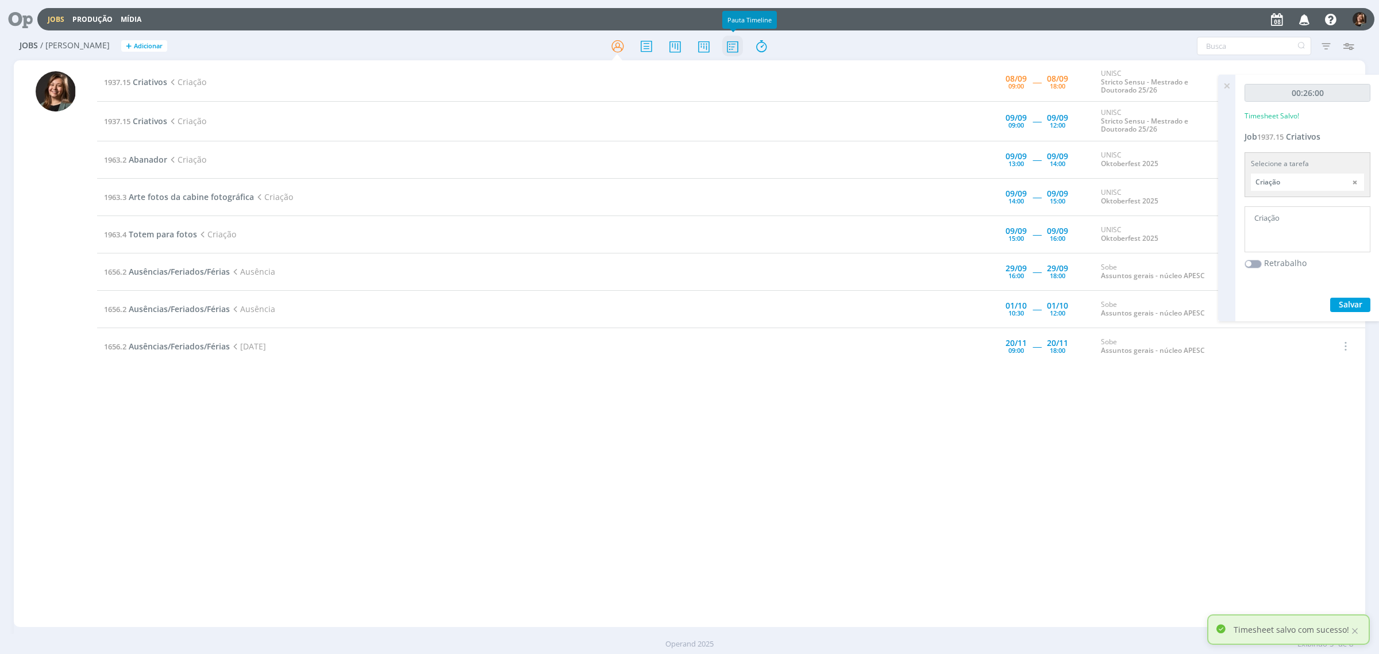
click at [728, 39] on icon at bounding box center [732, 46] width 21 height 22
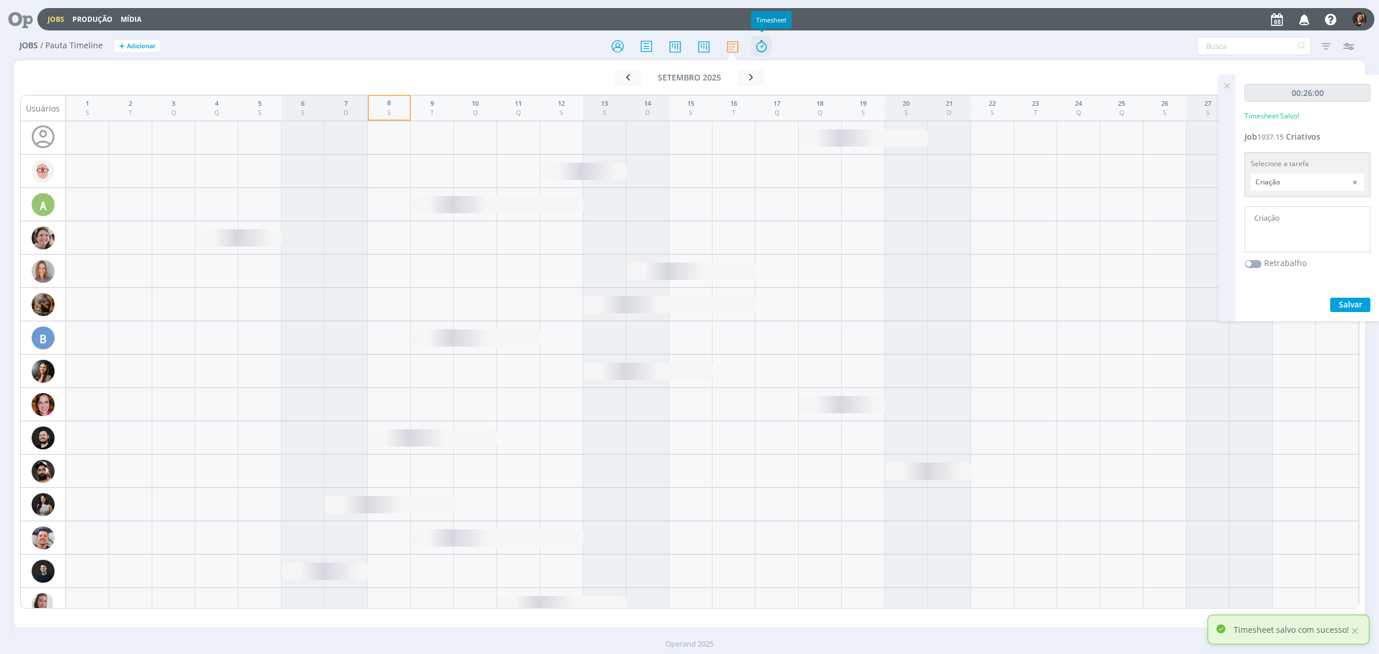
click at [751, 41] on icon at bounding box center [761, 46] width 21 height 22
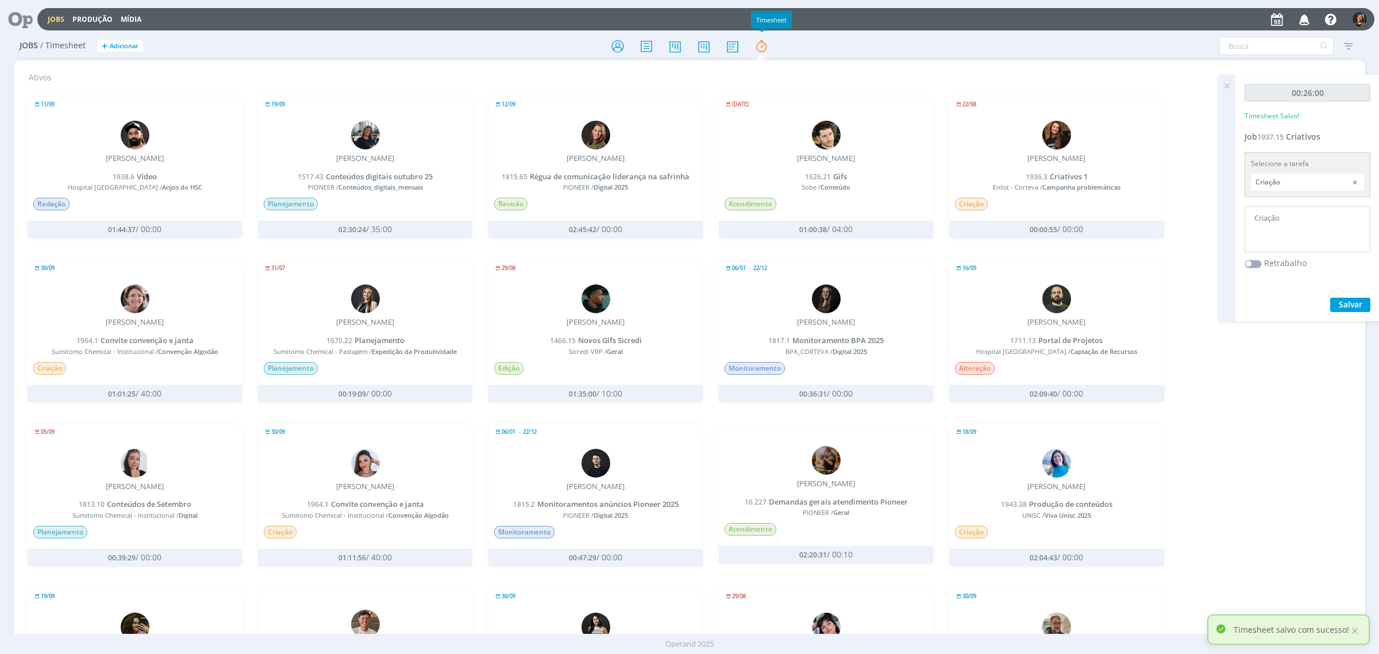
click at [736, 32] on div "Jobs / Timesheet + Adicionar Filtrar Filtrar [GEOGRAPHIC_DATA] Usuário Situação…" at bounding box center [689, 46] width 1351 height 29
click at [734, 49] on icon at bounding box center [732, 46] width 21 height 22
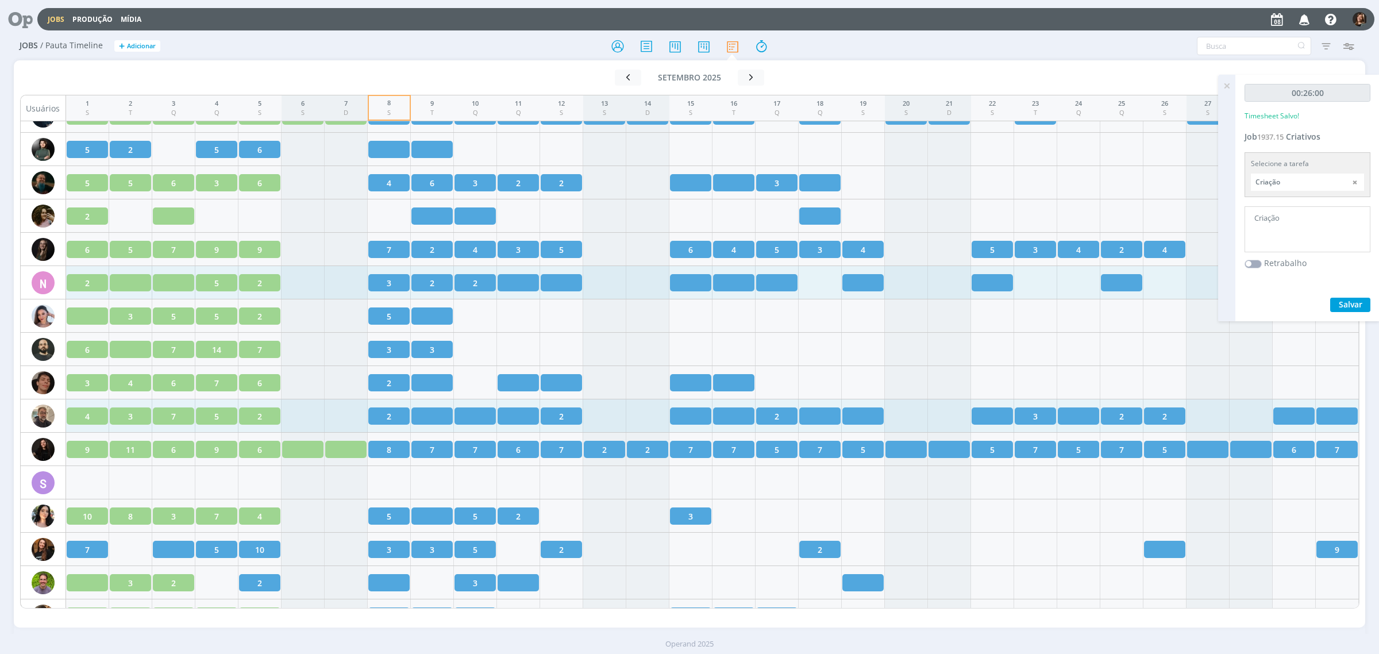
scroll to position [1399, 0]
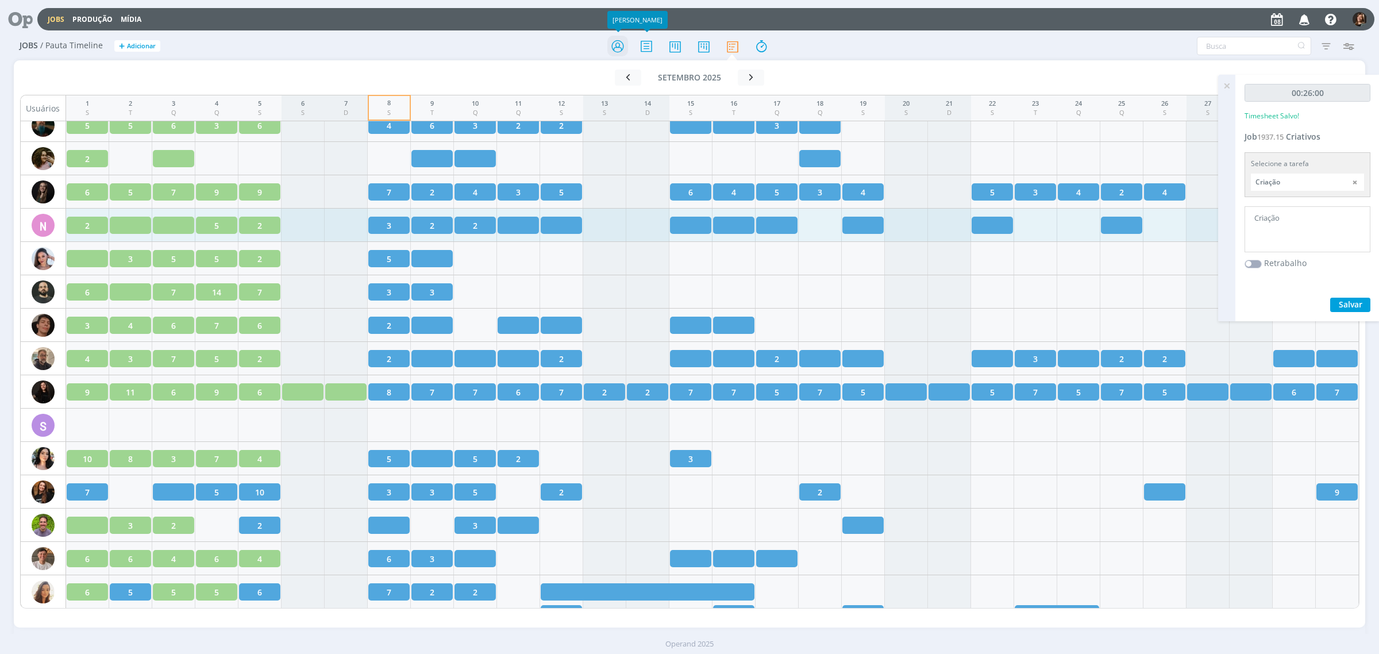
click at [619, 40] on icon at bounding box center [617, 46] width 21 height 22
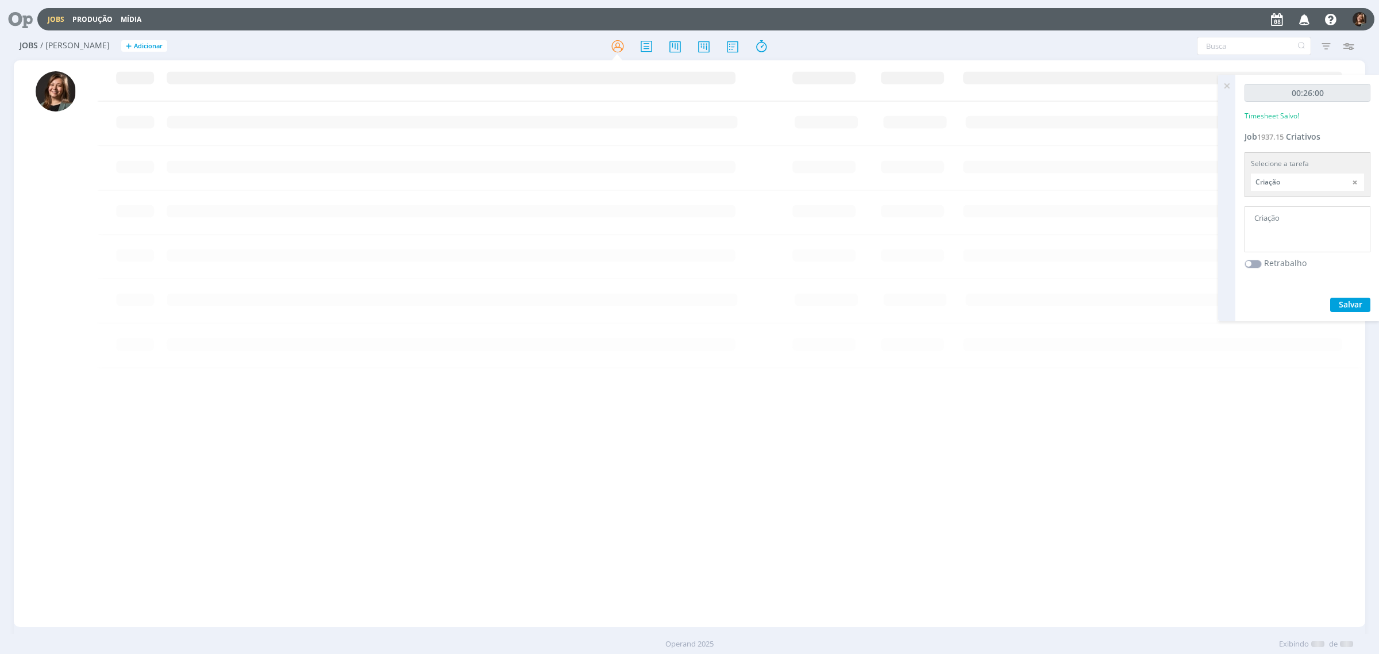
click at [1102, 84] on icon at bounding box center [1226, 86] width 21 height 22
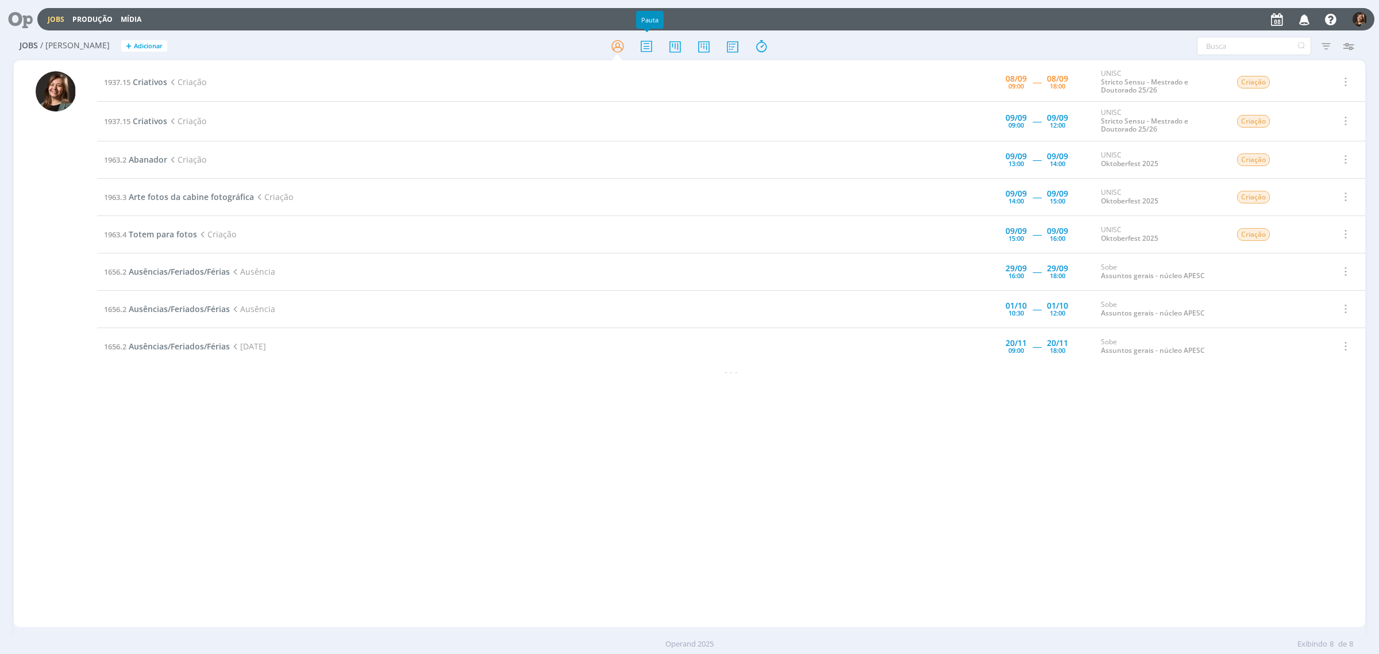
click at [948, 492] on div "1937.15 Criativos Criação [DATE] 09:00 ----- [DATE] 18:00 UNISC Stricto Sensu -…" at bounding box center [731, 344] width 1268 height 562
click at [710, 38] on icon at bounding box center [703, 46] width 21 height 22
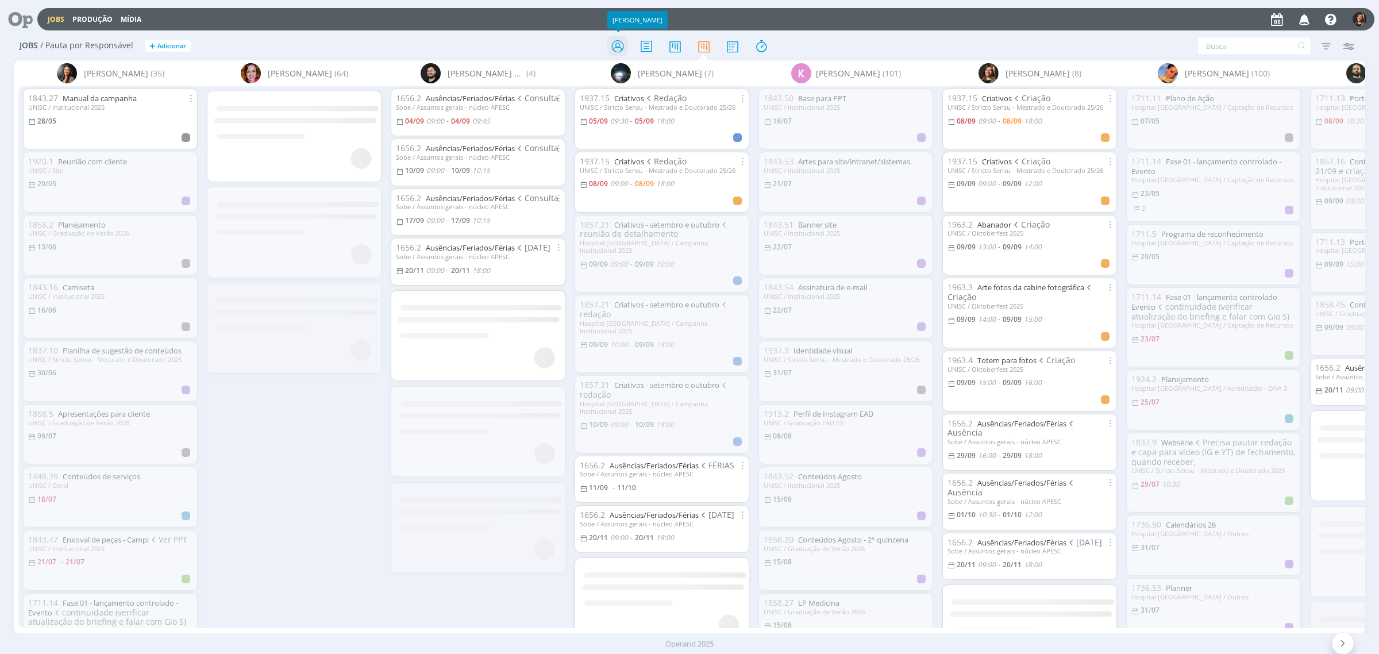
click at [614, 53] on icon at bounding box center [617, 46] width 21 height 22
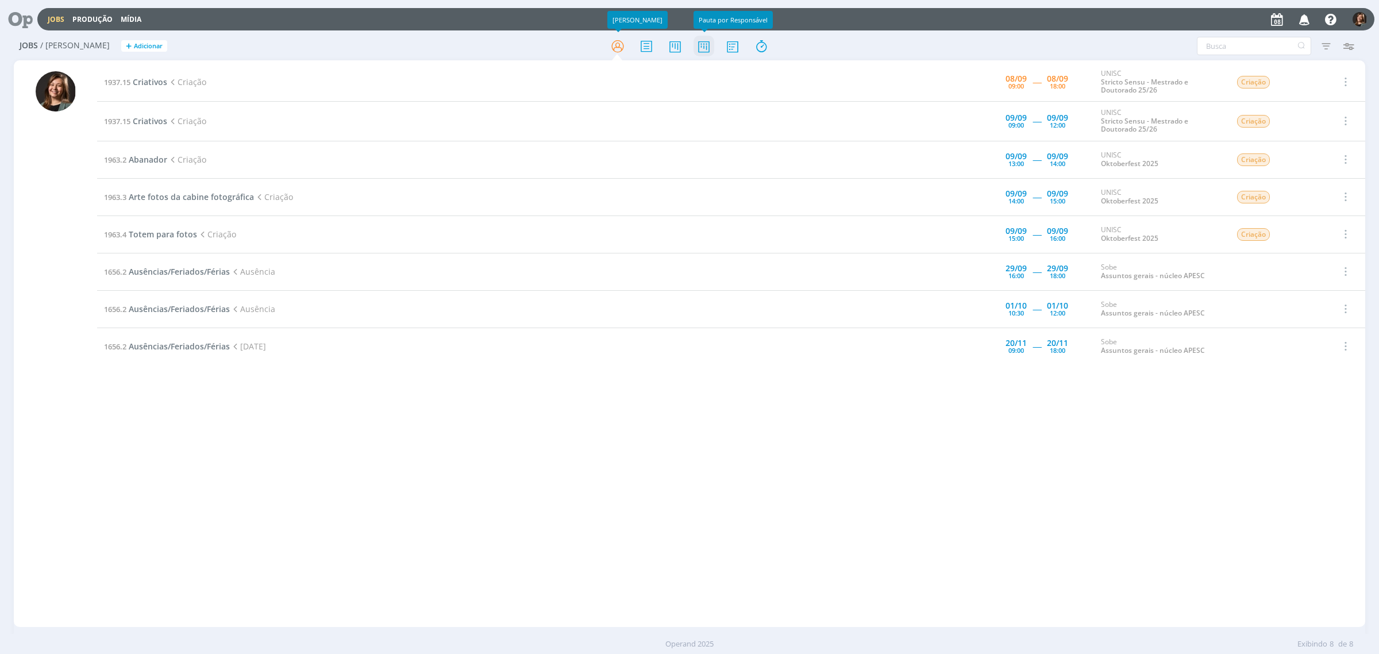
click at [704, 44] on icon at bounding box center [703, 46] width 21 height 22
click at [705, 53] on icon at bounding box center [703, 46] width 21 height 22
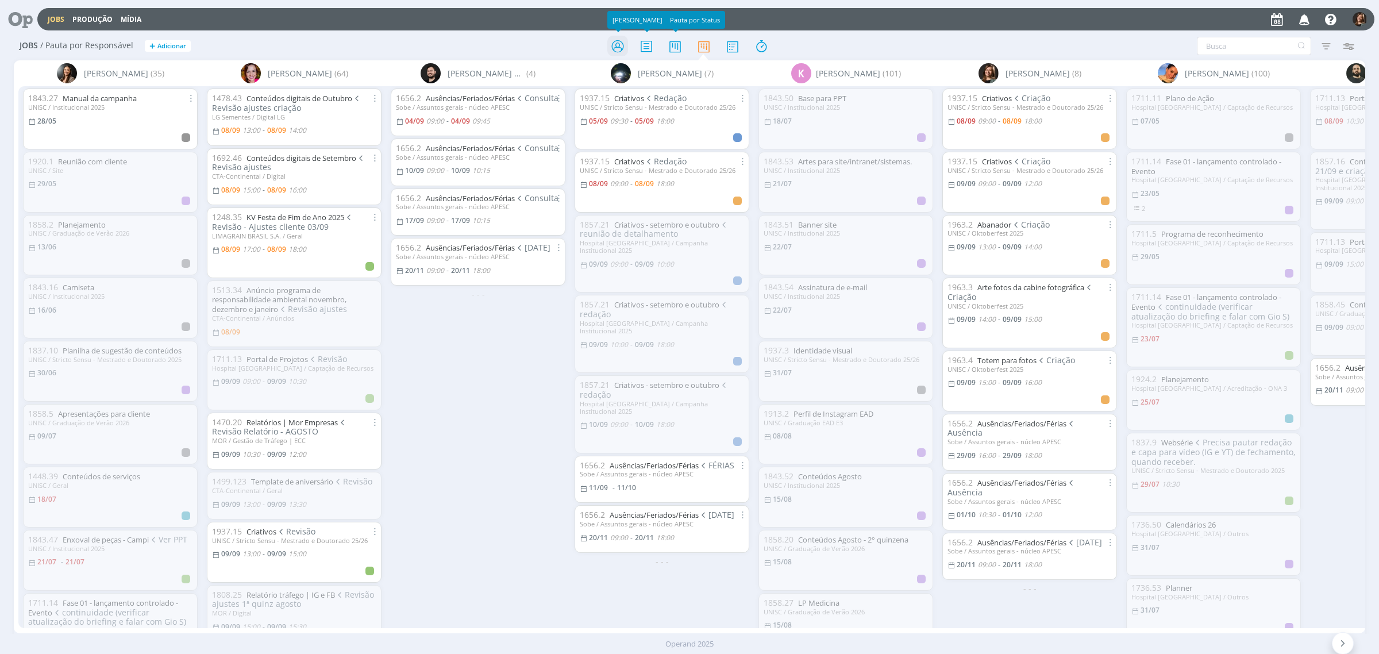
click at [627, 36] on icon at bounding box center [617, 46] width 21 height 22
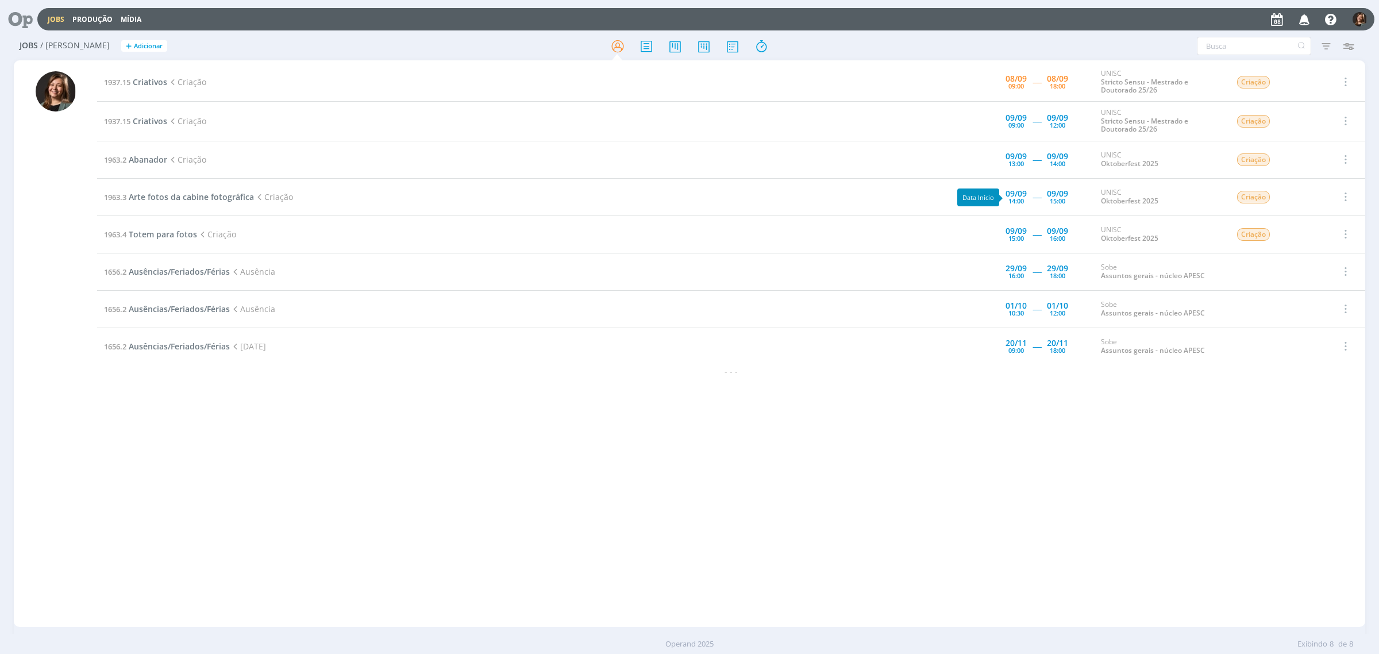
click at [641, 435] on div "1937.15 Criativos Criação [DATE] 09:00 ----- [DATE] 18:00 UNISC Stricto Sensu -…" at bounding box center [731, 344] width 1268 height 562
